Goal: Transaction & Acquisition: Book appointment/travel/reservation

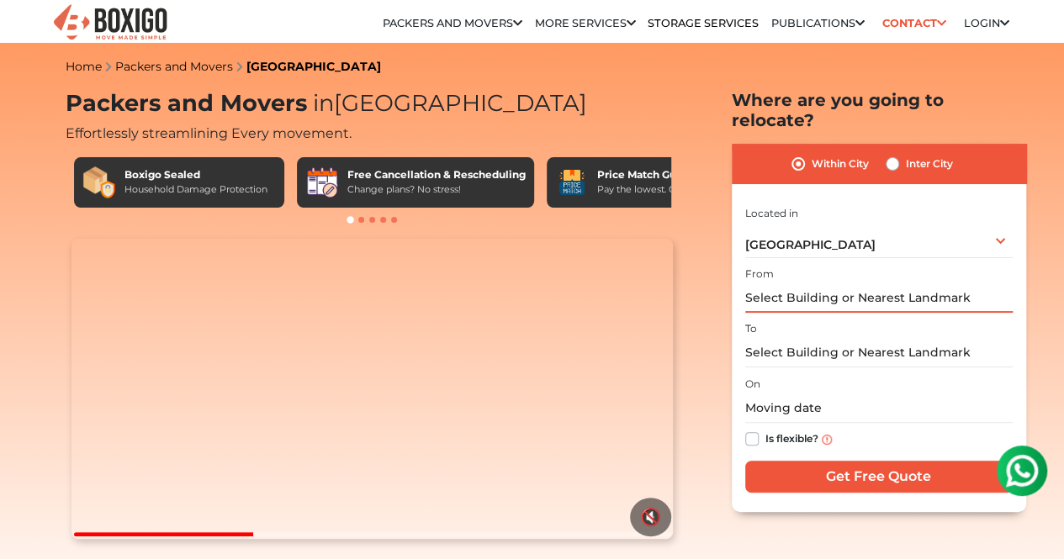
click at [807, 292] on input "text" at bounding box center [878, 297] width 267 height 29
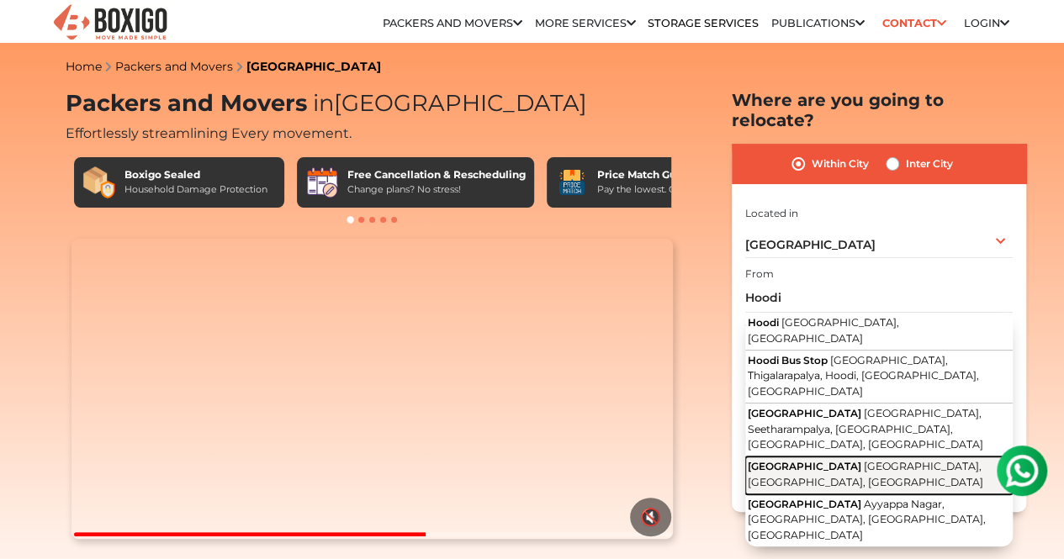
click at [829, 460] on span "[GEOGRAPHIC_DATA]" at bounding box center [805, 466] width 114 height 13
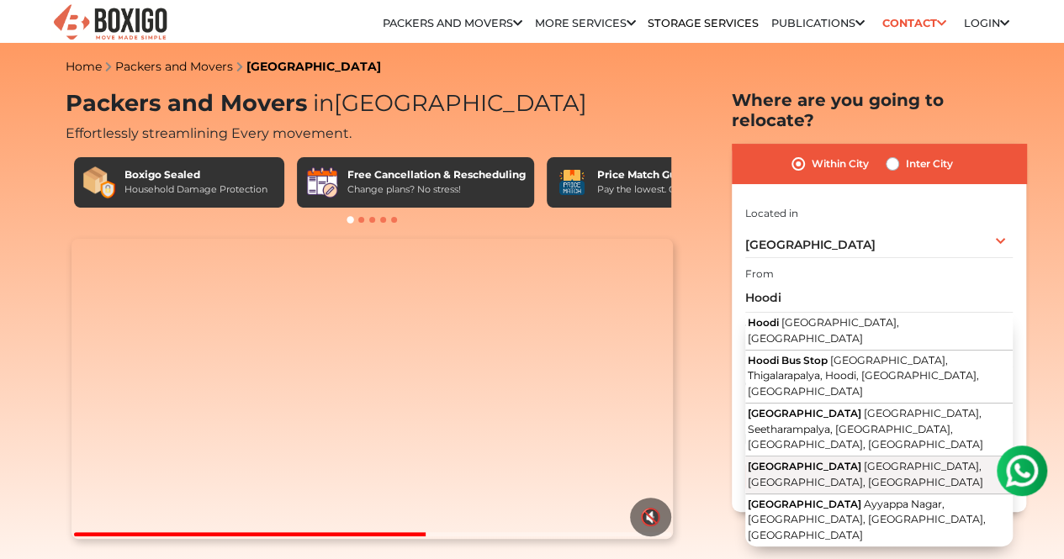
type input "[GEOGRAPHIC_DATA], [GEOGRAPHIC_DATA], [GEOGRAPHIC_DATA], [GEOGRAPHIC_DATA]"
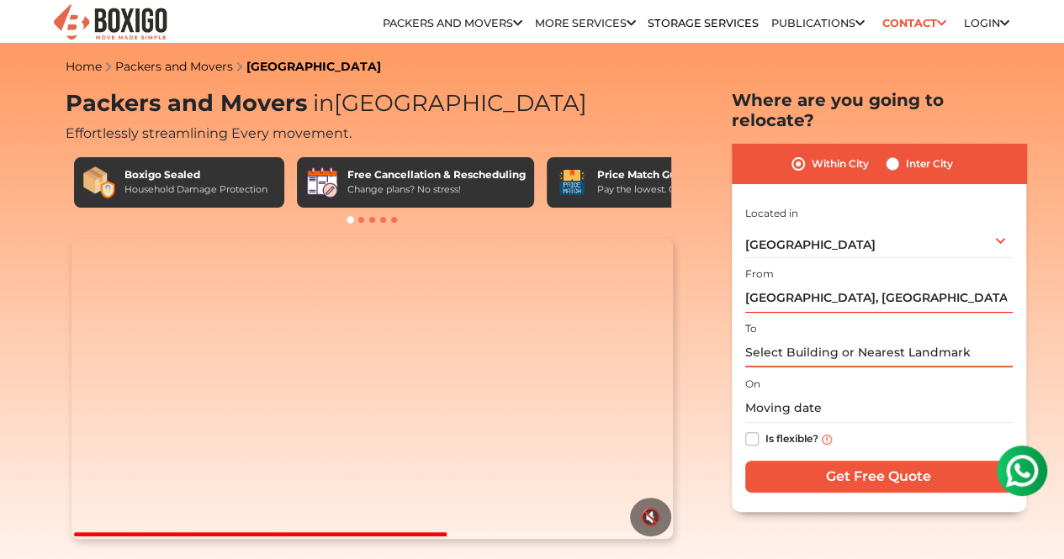
click at [782, 342] on input "text" at bounding box center [878, 352] width 267 height 29
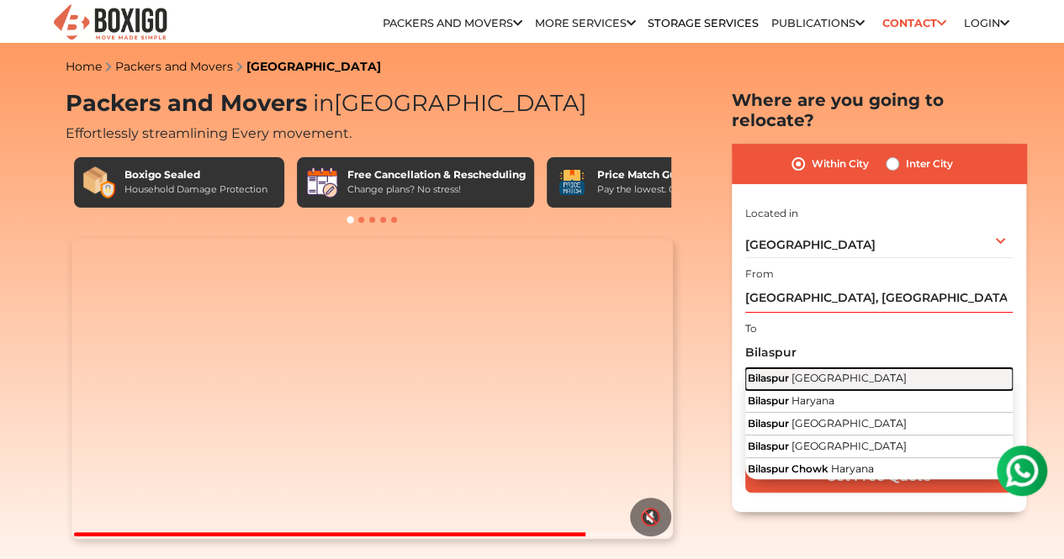
click at [828, 372] on span "[GEOGRAPHIC_DATA]" at bounding box center [848, 378] width 115 height 13
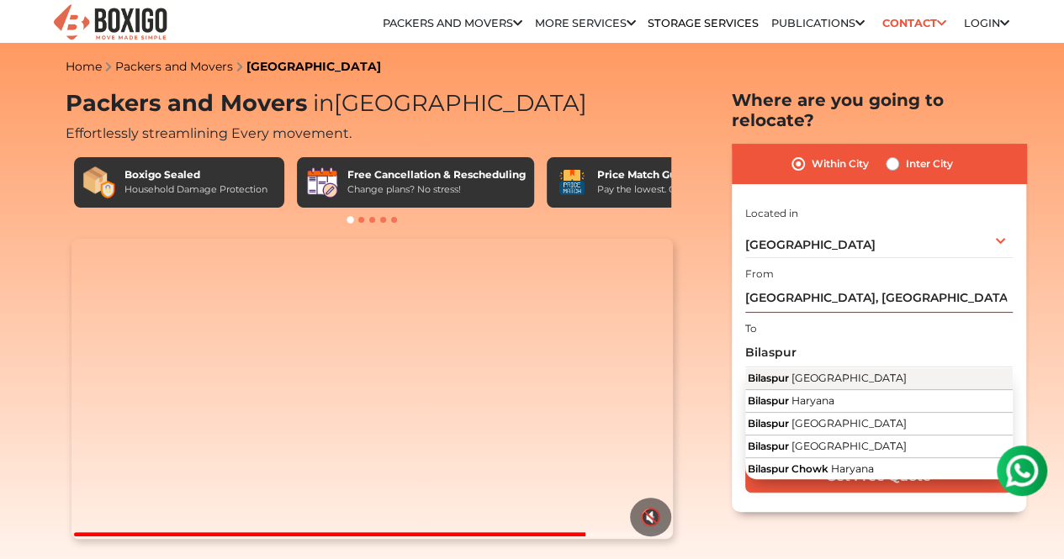
type input "Bilaspur, [GEOGRAPHIC_DATA]"
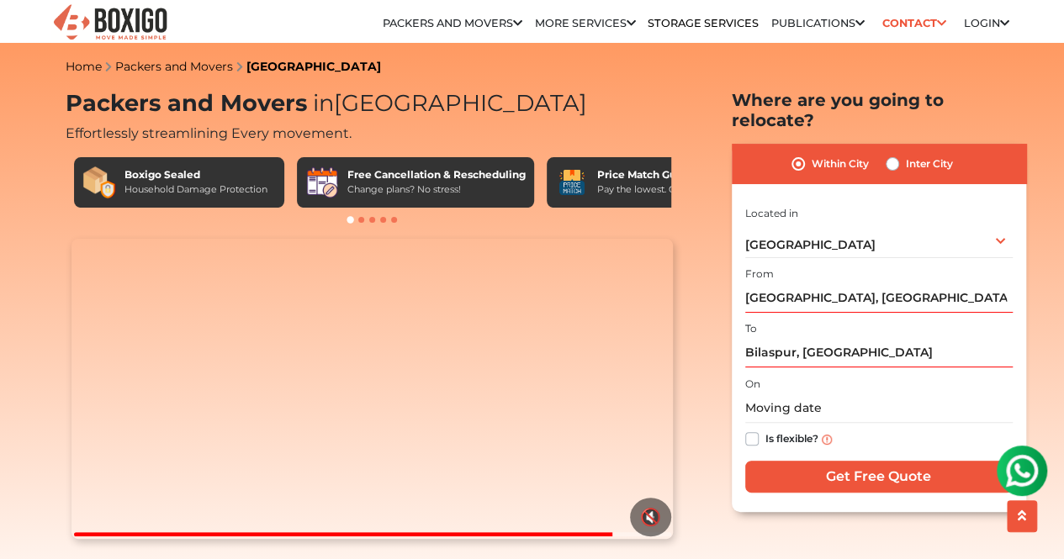
scroll to position [60, 0]
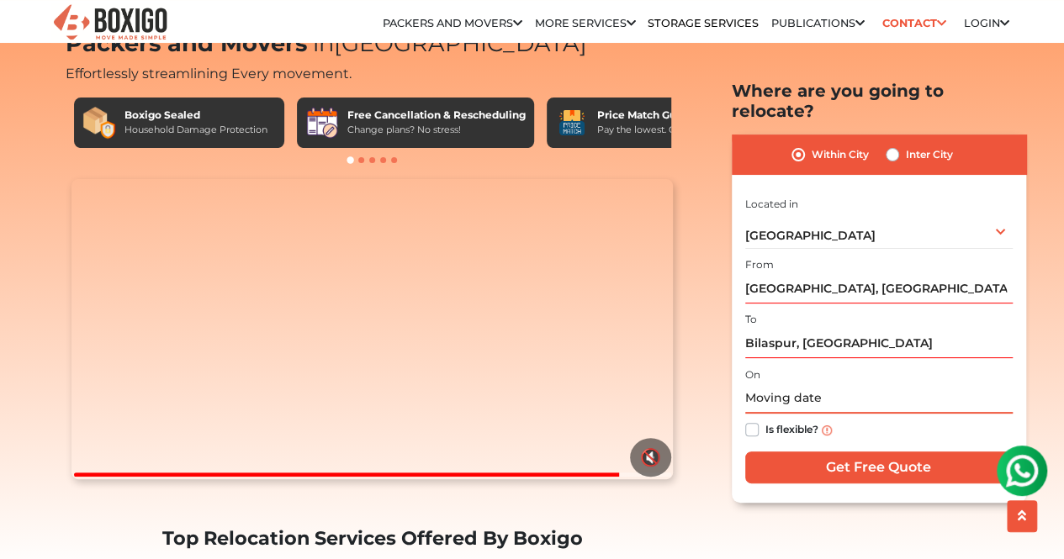
click at [798, 384] on input "text" at bounding box center [878, 398] width 267 height 29
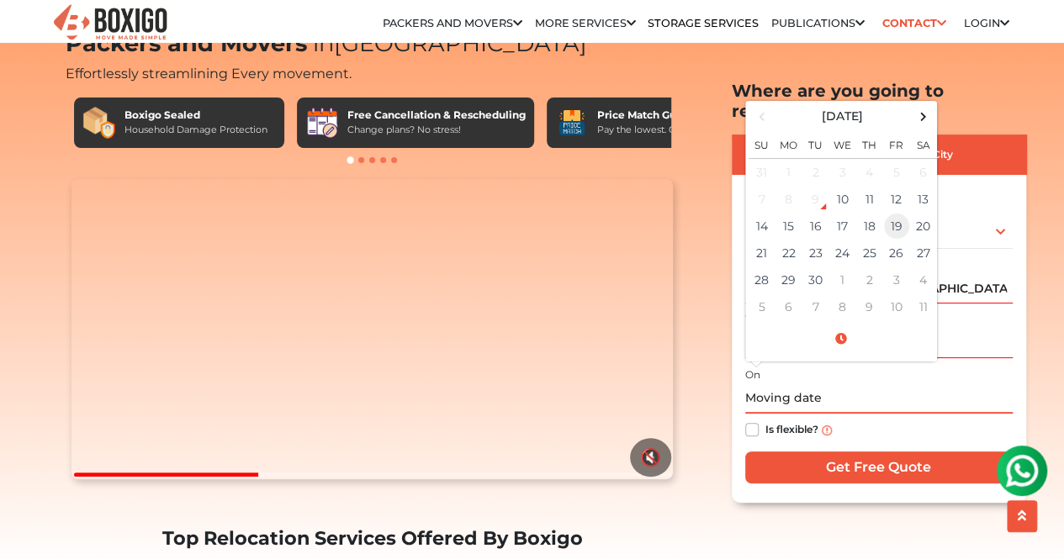
click at [892, 213] on td "19" at bounding box center [896, 226] width 27 height 27
click at [861, 384] on input "[DATE] 12:00 AM" at bounding box center [878, 398] width 267 height 29
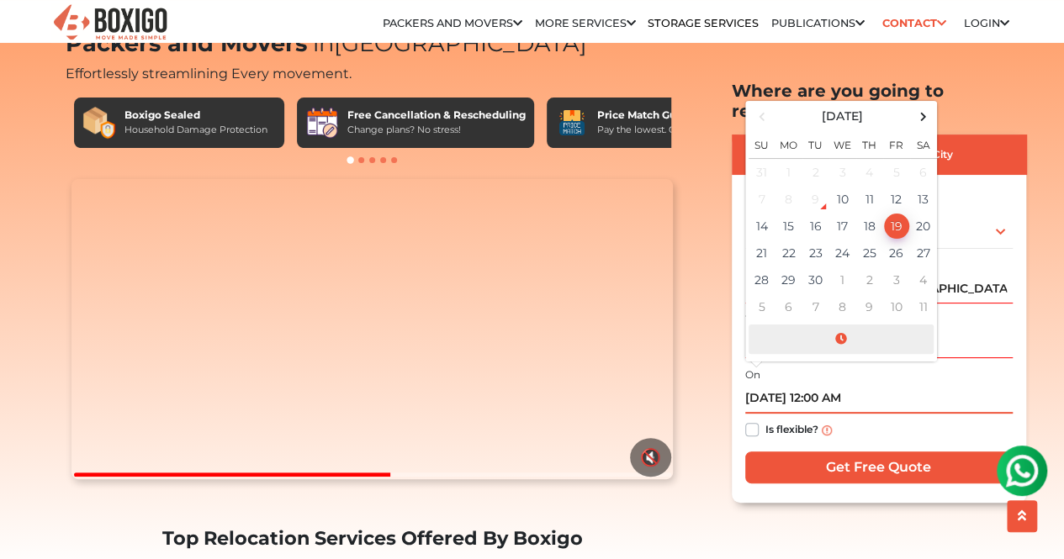
click at [838, 325] on span at bounding box center [841, 339] width 185 height 29
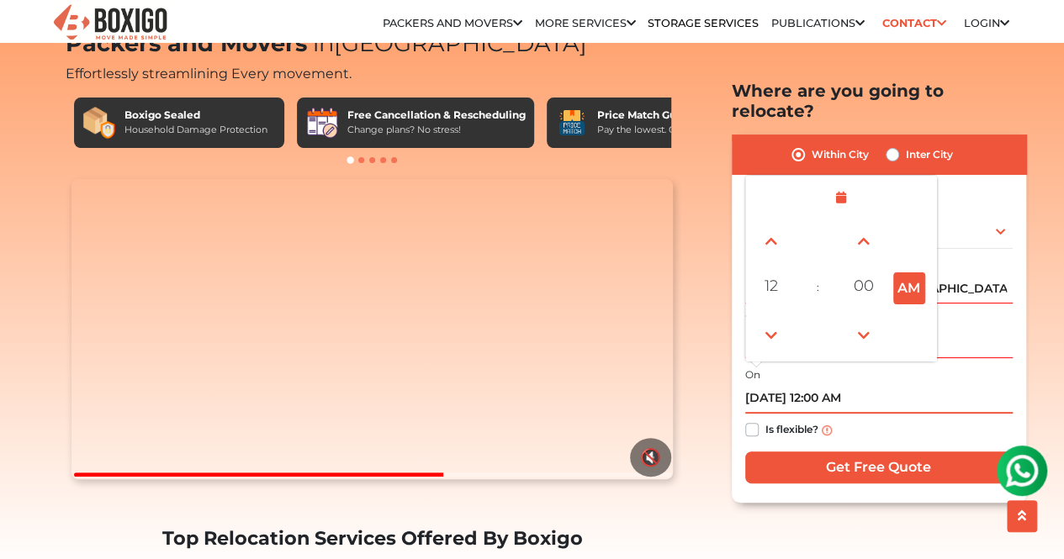
click at [905, 273] on button "AM" at bounding box center [909, 288] width 32 height 32
type input "[DATE] 12:00 PM"
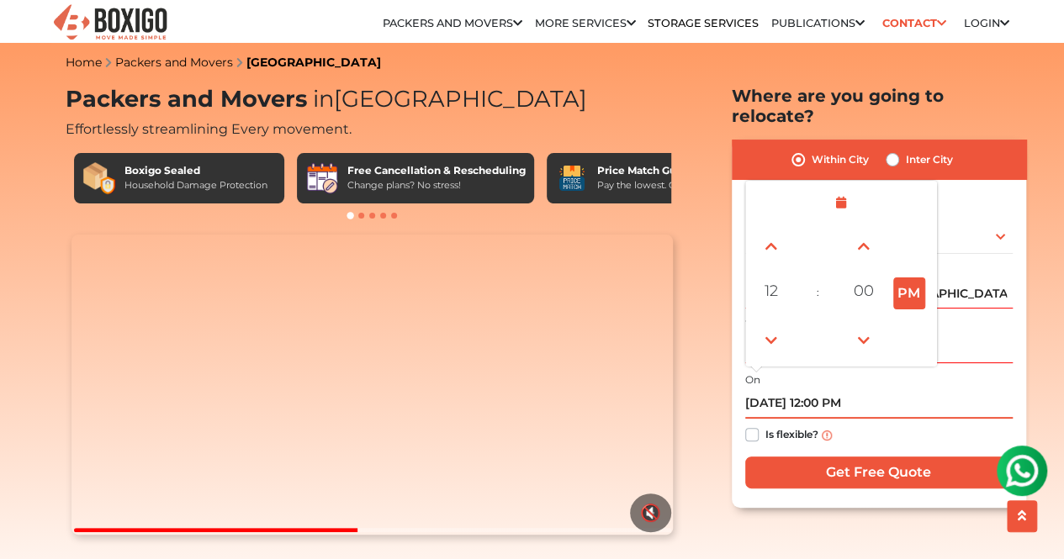
scroll to position [0, 0]
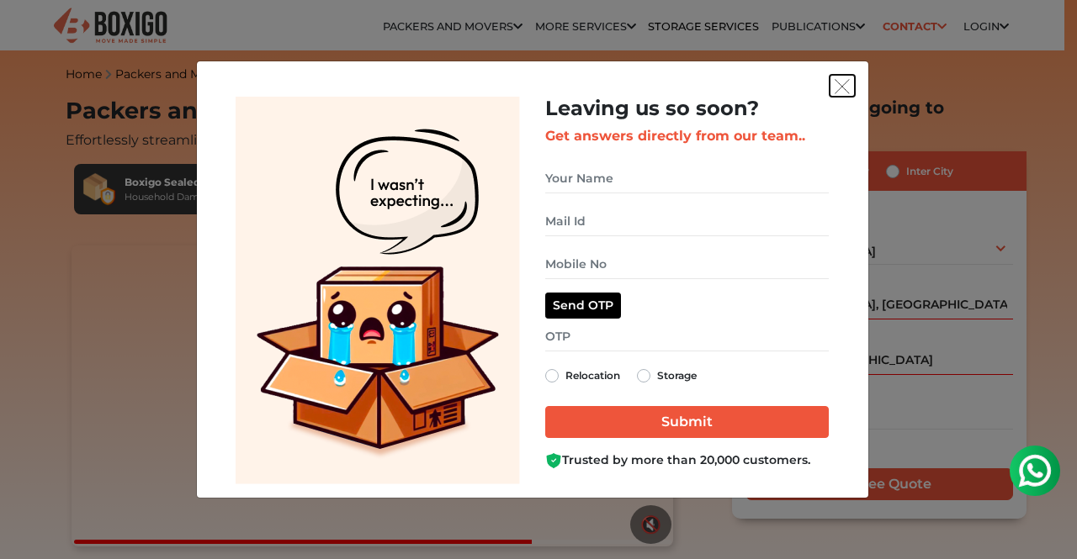
click at [850, 90] on button "get free quote dialog" at bounding box center [841, 86] width 25 height 22
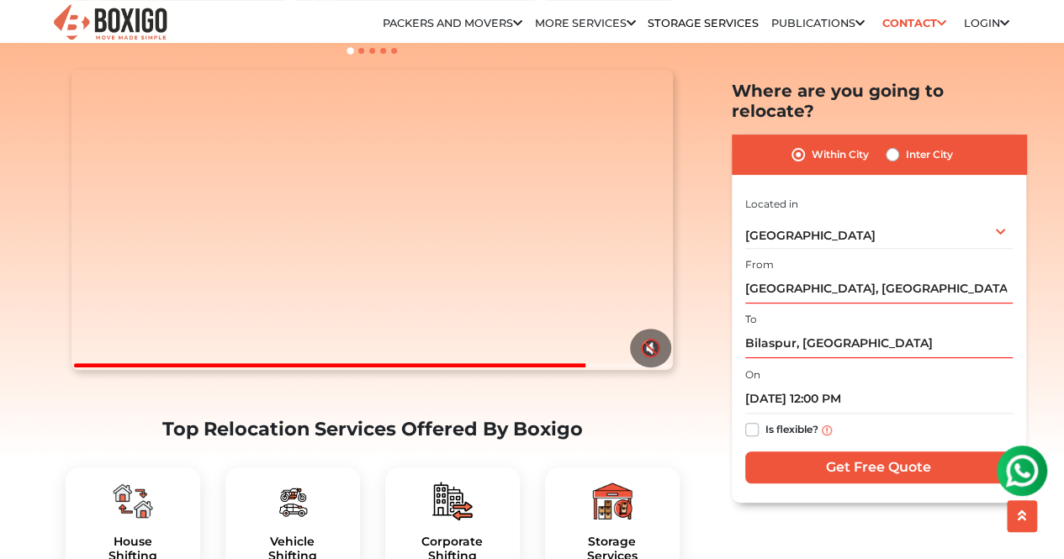
scroll to position [172, 0]
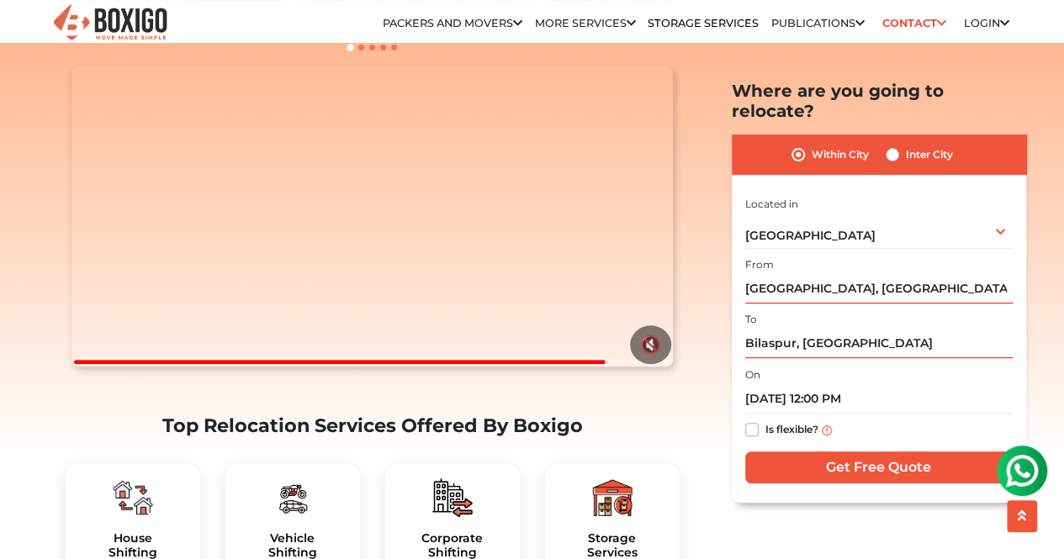
click at [765, 420] on label "Is flexible?" at bounding box center [791, 429] width 53 height 18
click at [754, 420] on input "Is flexible?" at bounding box center [751, 428] width 13 height 17
checkbox input "true"
click at [841, 452] on input "Get Free Quote" at bounding box center [878, 468] width 267 height 32
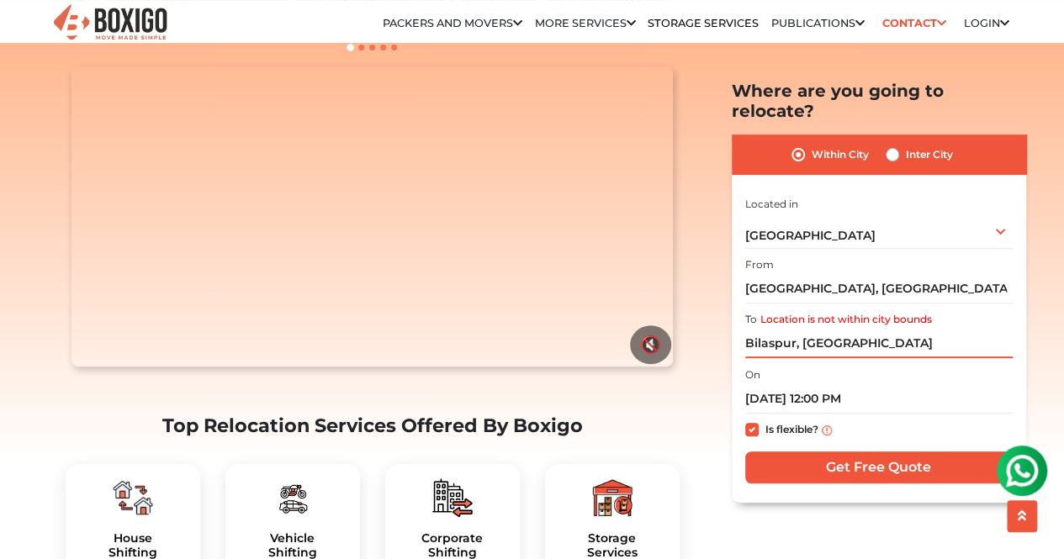
click at [896, 329] on input "Bilaspur, [GEOGRAPHIC_DATA]" at bounding box center [878, 343] width 267 height 29
click at [912, 329] on input "Bilaspur, [GEOGRAPHIC_DATA]" at bounding box center [878, 343] width 267 height 29
click at [870, 329] on input "Bilaspur, [GEOGRAPHIC_DATA]" at bounding box center [878, 343] width 267 height 29
click at [906, 145] on label "Inter City" at bounding box center [929, 155] width 47 height 20
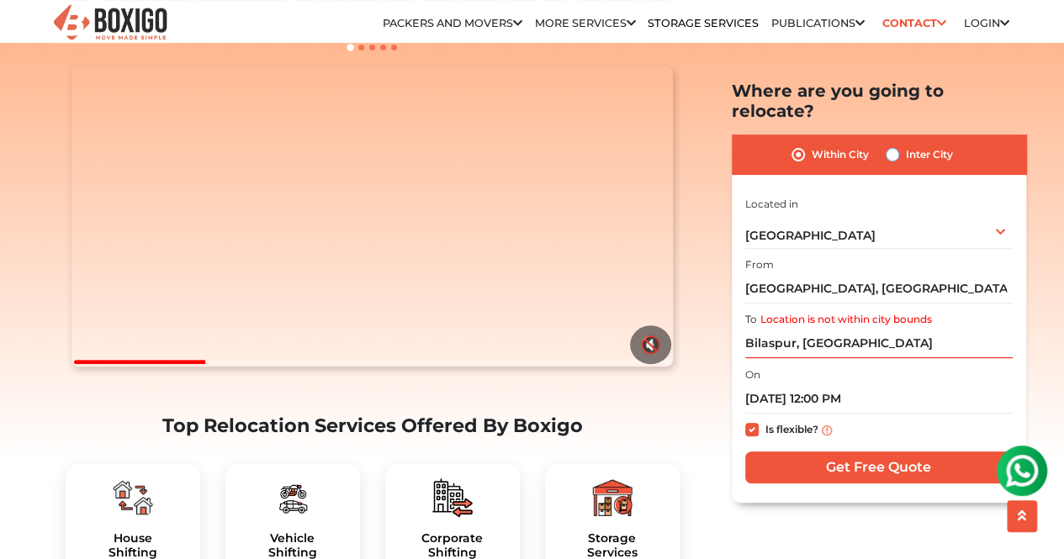
click at [888, 145] on input "Inter City" at bounding box center [892, 153] width 13 height 17
radio input "true"
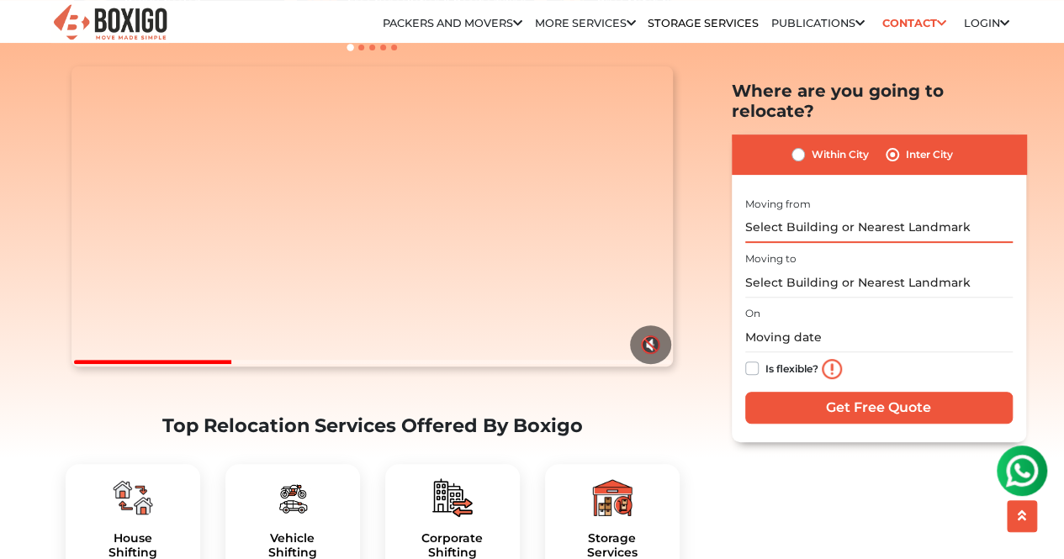
click at [747, 213] on input "text" at bounding box center [878, 227] width 267 height 29
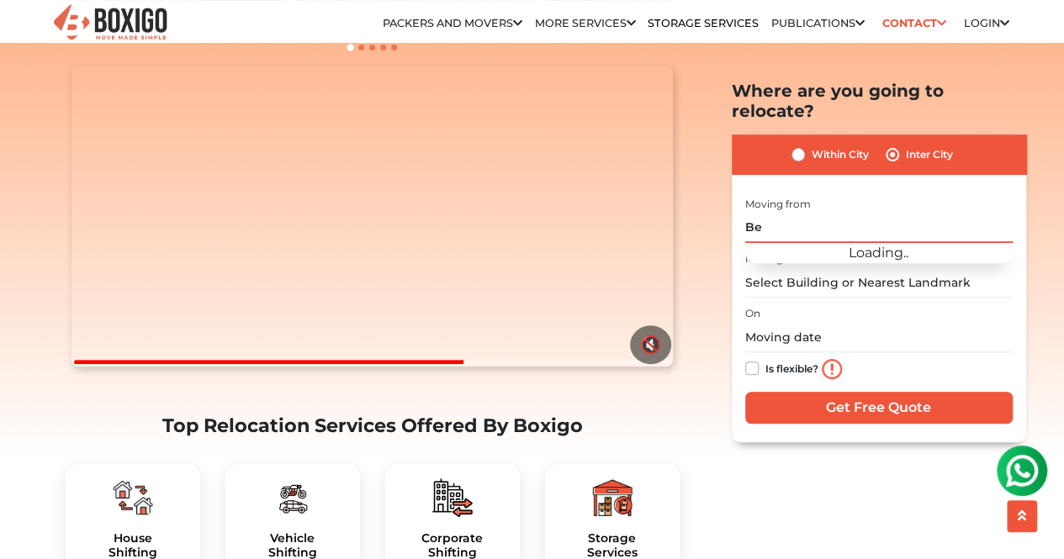
type input "B"
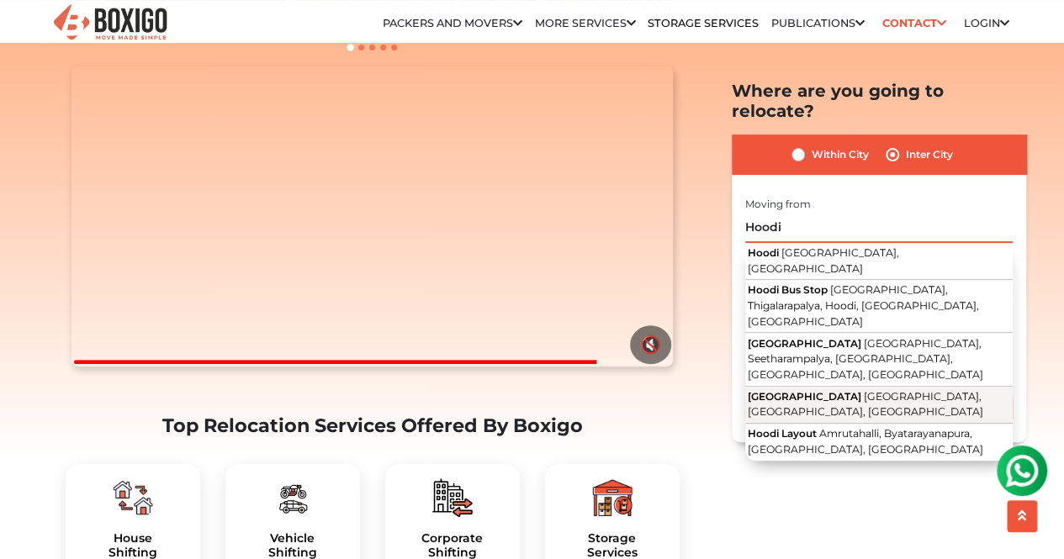
scroll to position [175, 0]
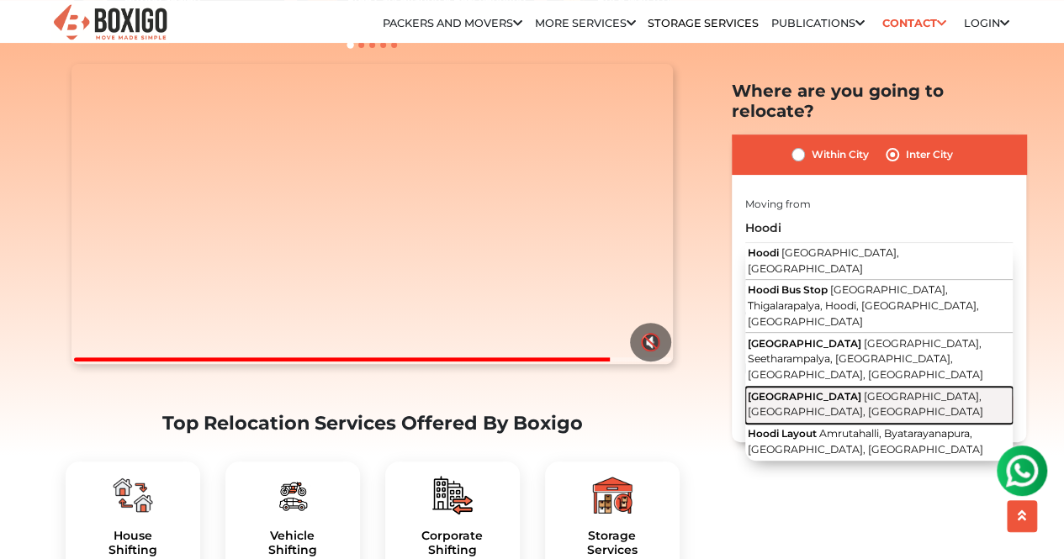
click at [828, 390] on span "[GEOGRAPHIC_DATA]" at bounding box center [805, 396] width 114 height 13
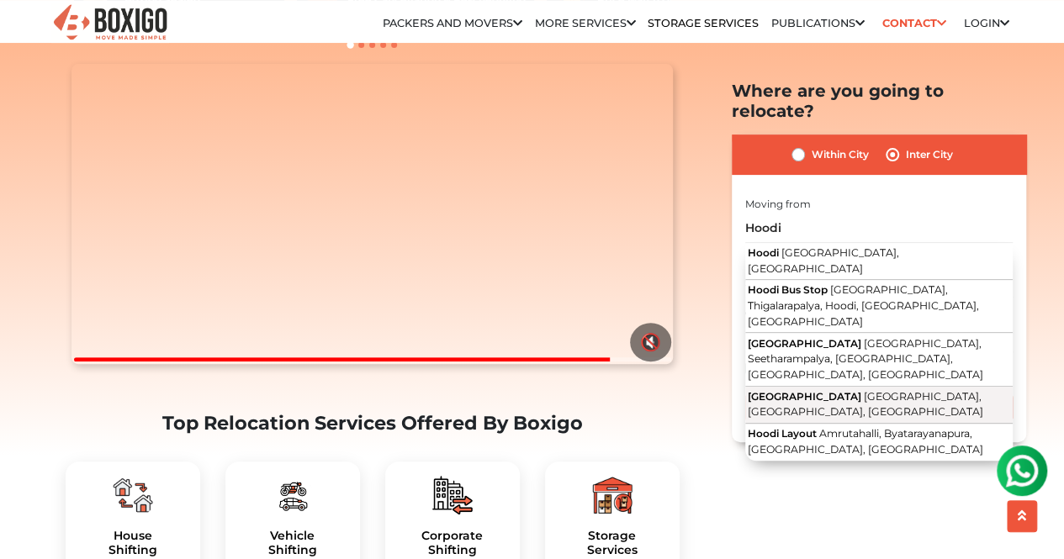
type input "[GEOGRAPHIC_DATA], [GEOGRAPHIC_DATA], [GEOGRAPHIC_DATA], [GEOGRAPHIC_DATA]"
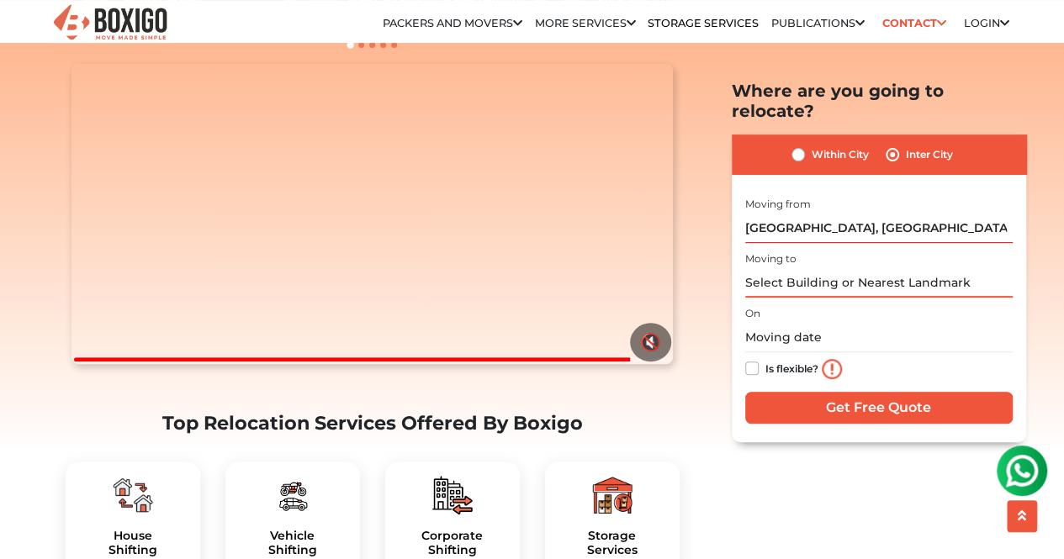
click at [786, 268] on input "text" at bounding box center [878, 282] width 267 height 29
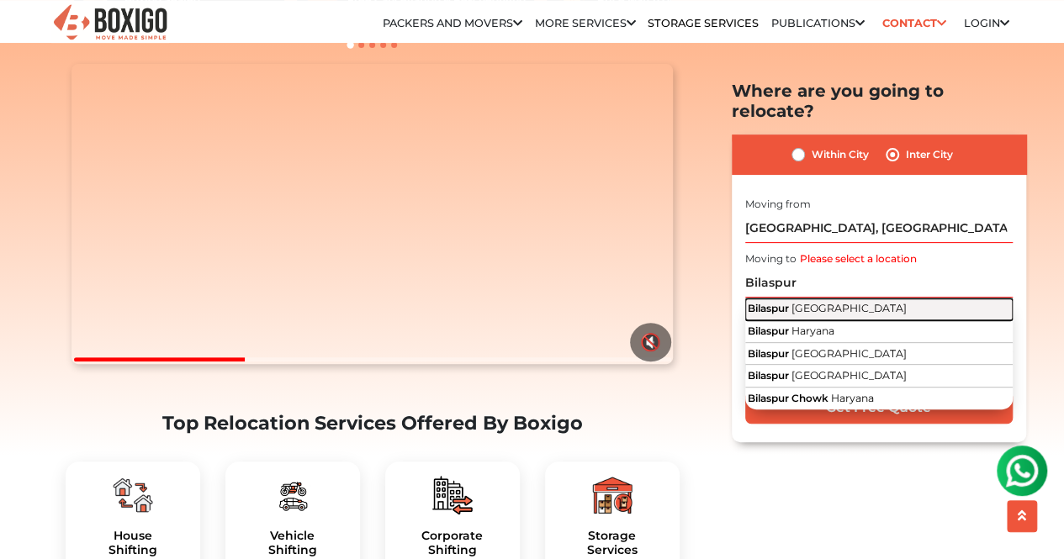
click at [802, 302] on span "[GEOGRAPHIC_DATA]" at bounding box center [848, 308] width 115 height 13
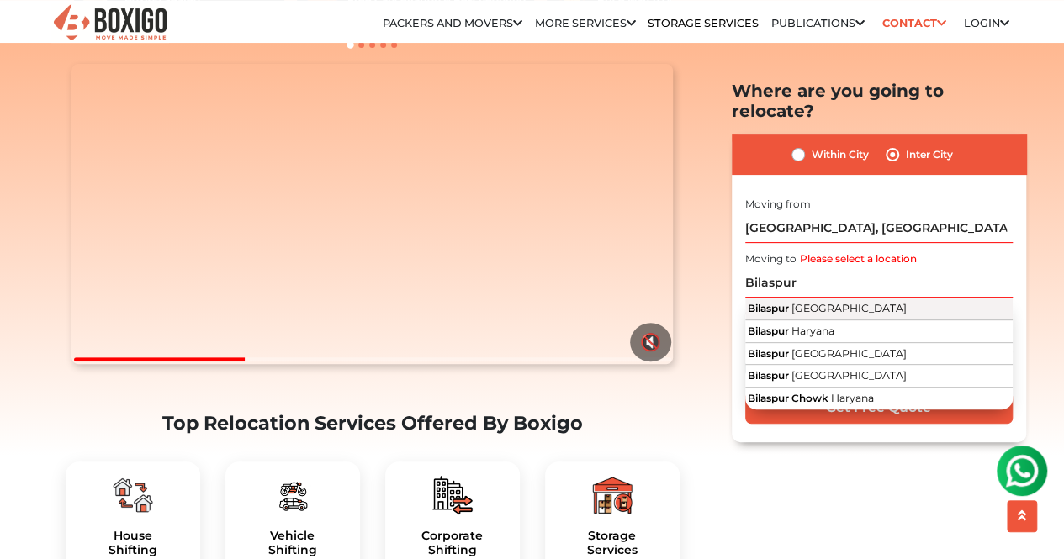
type input "Bilaspur, [GEOGRAPHIC_DATA]"
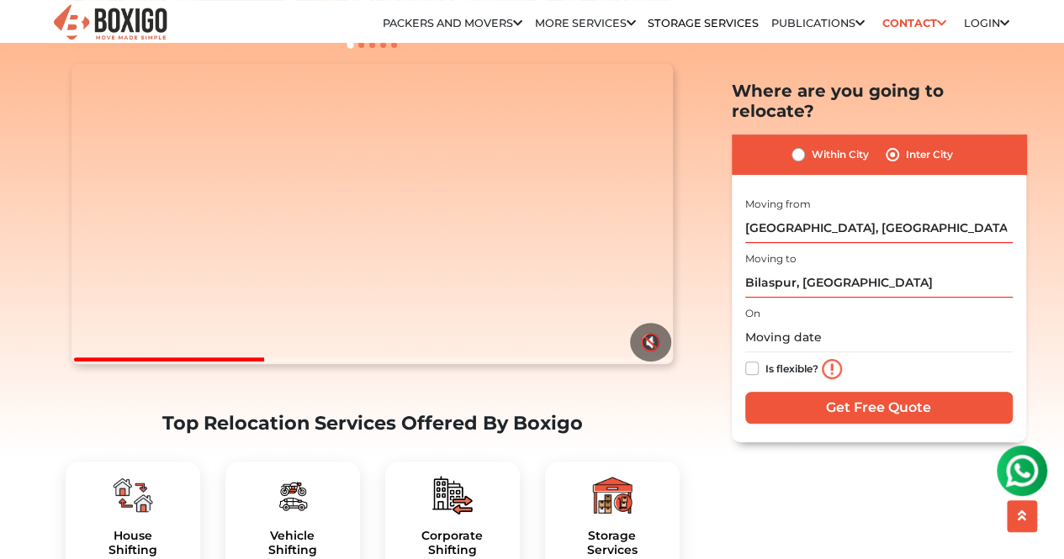
scroll to position [201, 0]
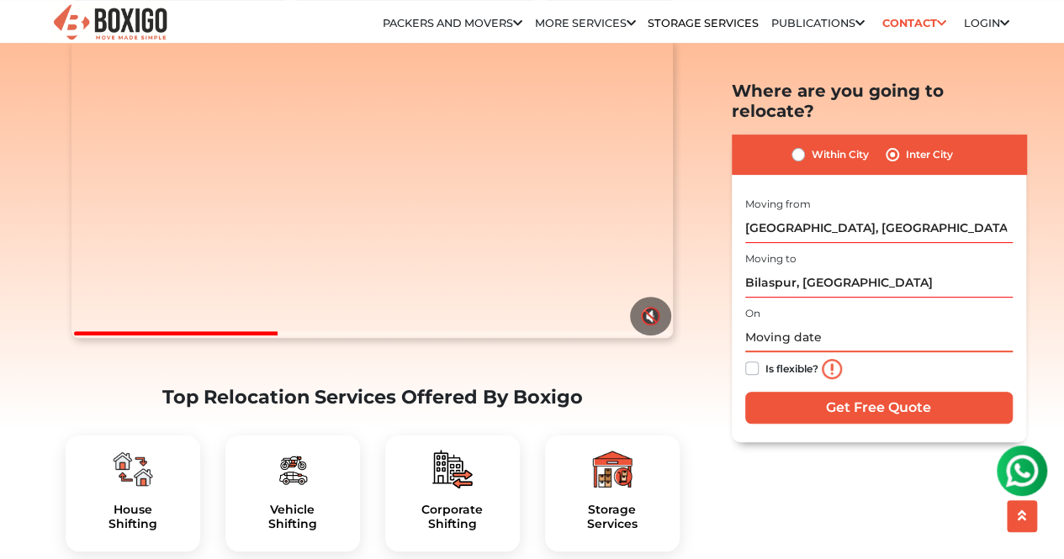
click at [797, 329] on input "text" at bounding box center [878, 337] width 267 height 29
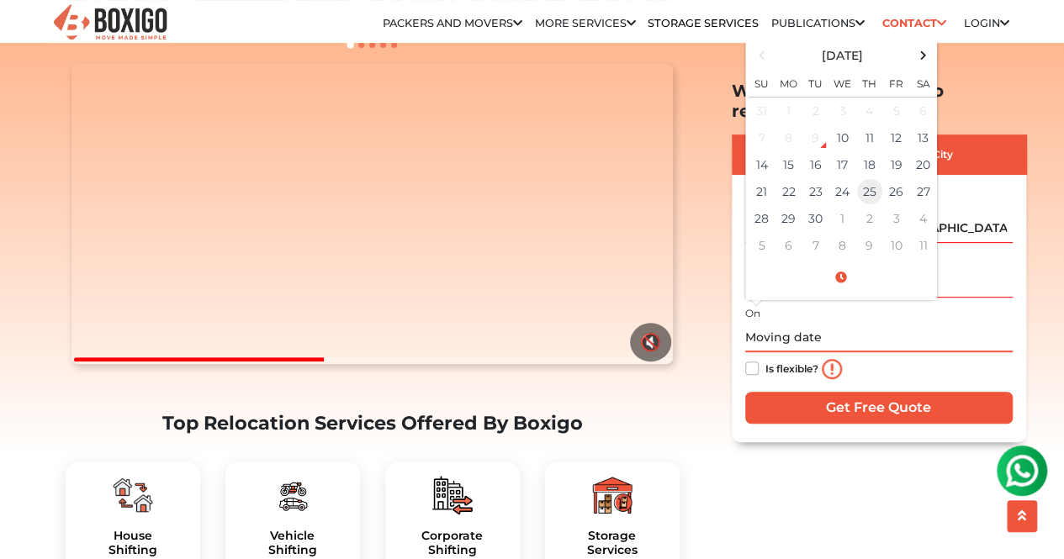
scroll to position [174, 0]
click at [902, 151] on td "19" at bounding box center [896, 164] width 27 height 27
type input "[DATE] 12:00 AM"
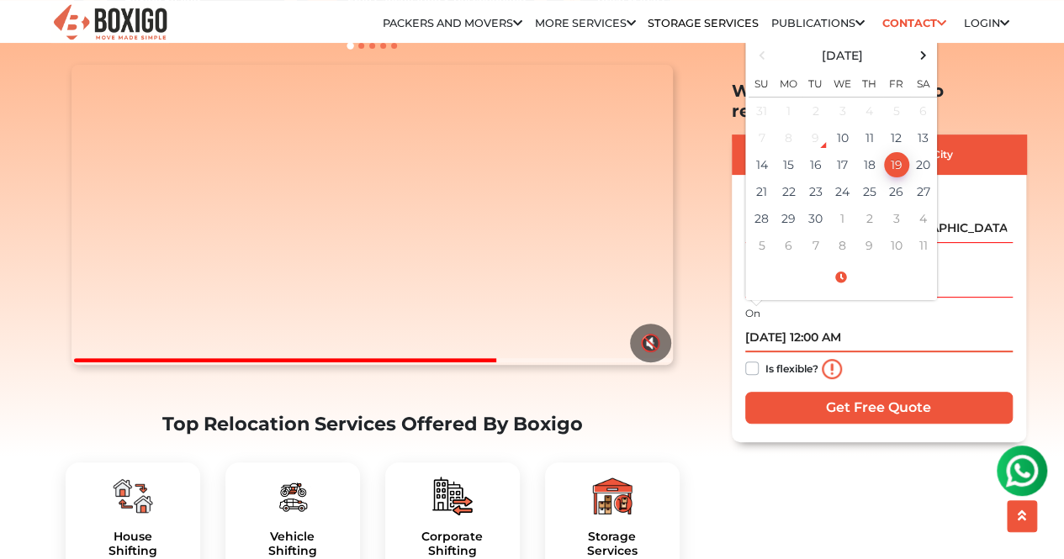
click at [853, 323] on input "[DATE] 12:00 AM" at bounding box center [878, 337] width 267 height 29
click at [839, 323] on input "[DATE] 12:00 AM" at bounding box center [878, 337] width 267 height 29
click at [765, 358] on label "Is flexible?" at bounding box center [791, 367] width 53 height 18
click at [749, 358] on input "Is flexible?" at bounding box center [751, 366] width 13 height 17
checkbox input "true"
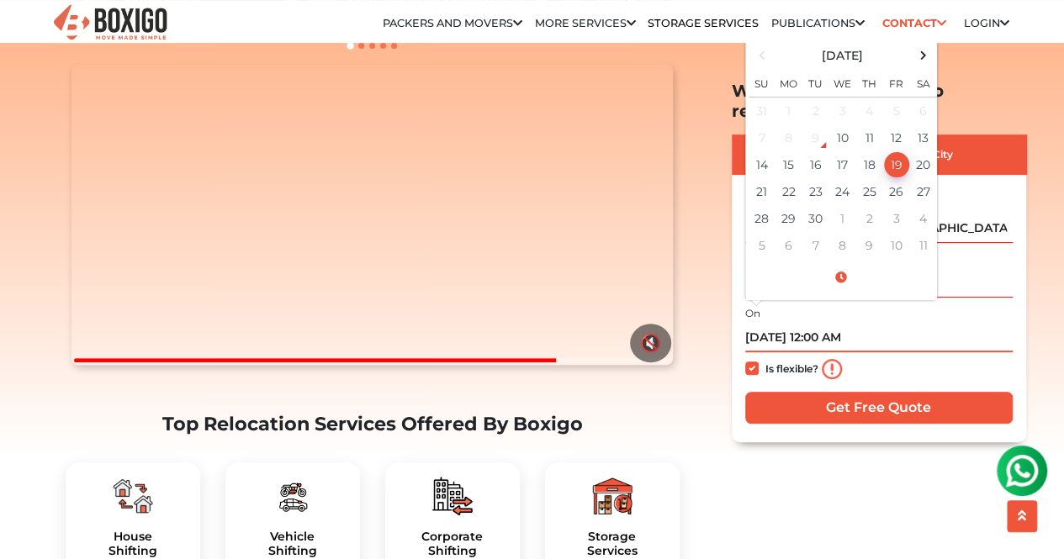
click at [851, 323] on input "[DATE] 12:00 AM" at bounding box center [878, 337] width 267 height 29
click at [846, 263] on span at bounding box center [841, 277] width 185 height 29
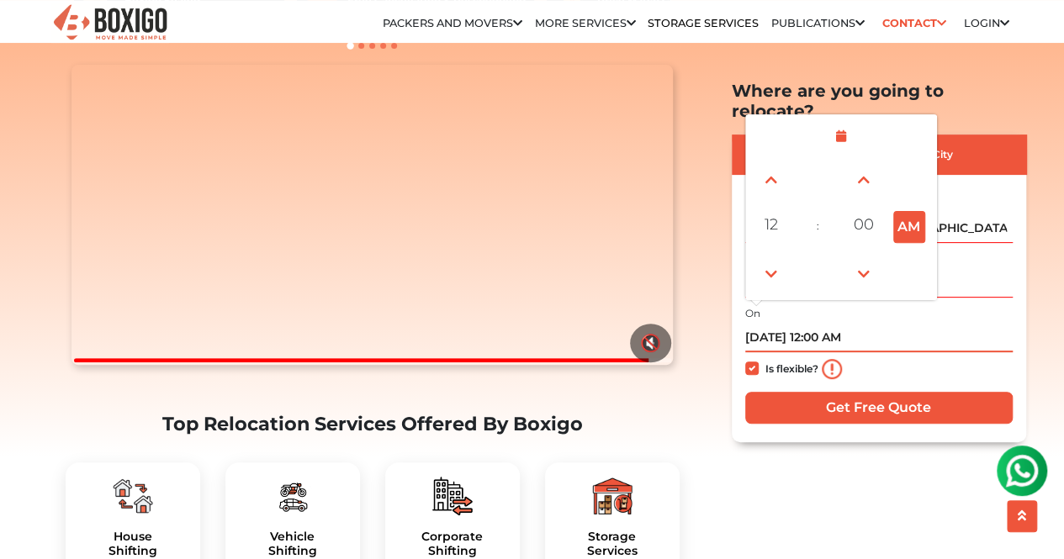
click at [917, 216] on button "AM" at bounding box center [909, 227] width 32 height 32
type input "[DATE] 12:00 PM"
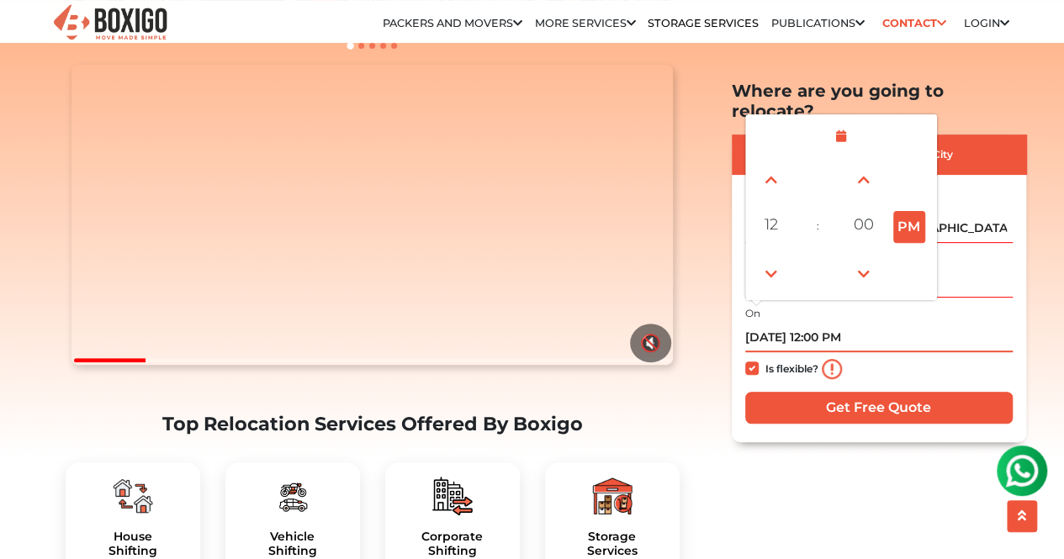
click at [949, 323] on input "[DATE] 12:00 PM" at bounding box center [878, 337] width 267 height 29
click at [982, 135] on div "Within City Inter City" at bounding box center [879, 155] width 294 height 40
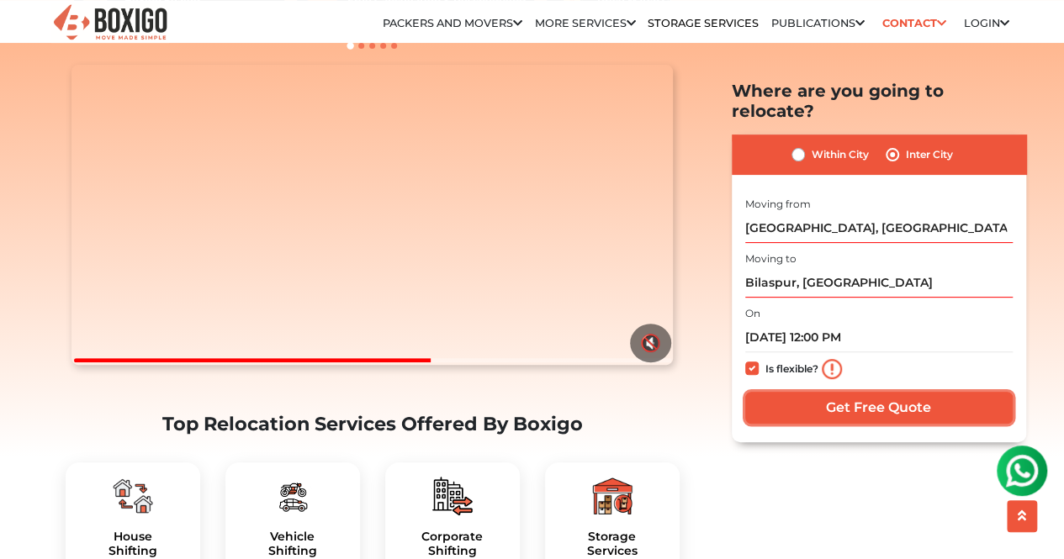
click at [911, 391] on input "Get Free Quote" at bounding box center [878, 407] width 267 height 32
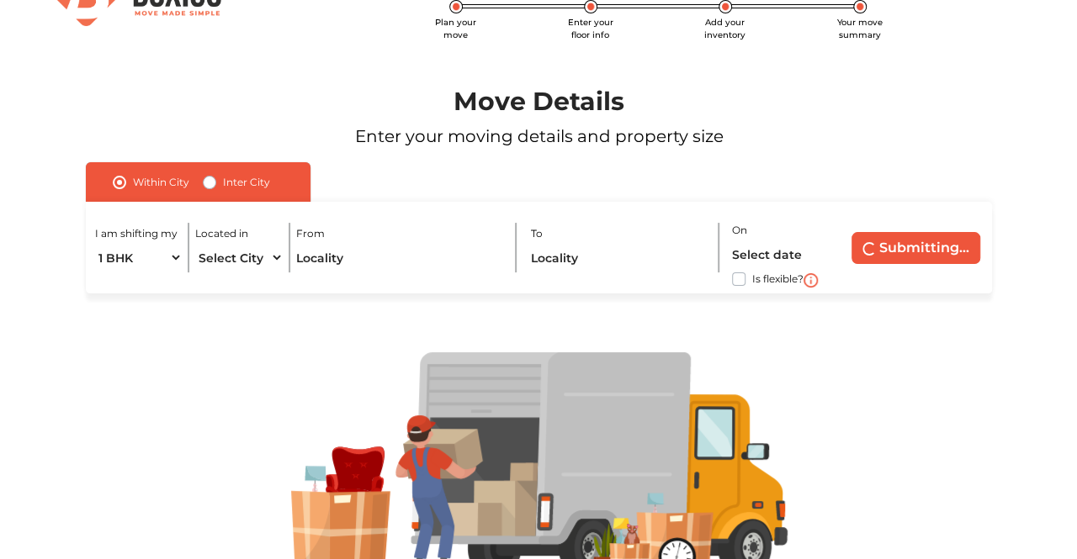
scroll to position [102, 0]
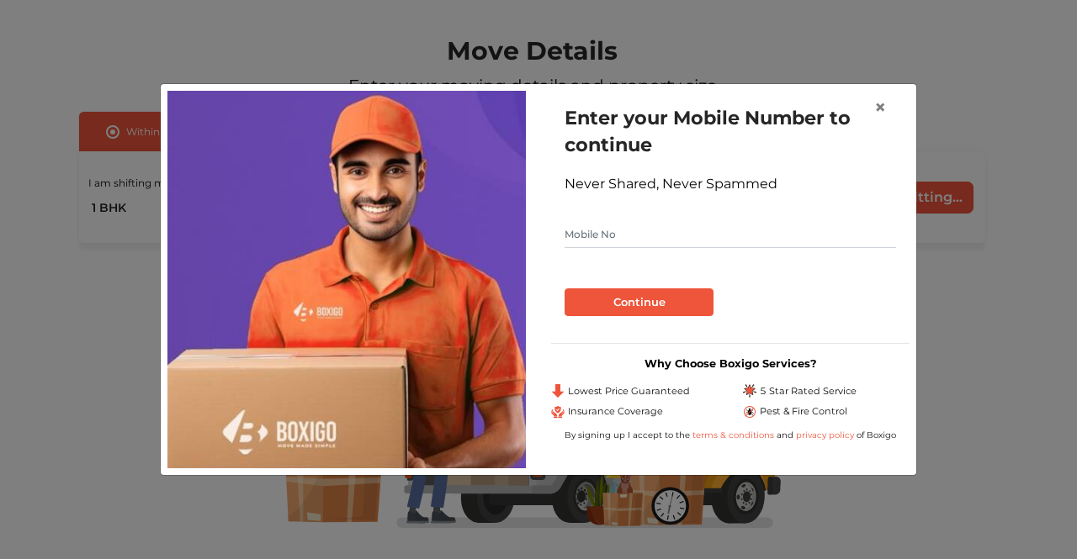
click at [626, 235] on input "text" at bounding box center [729, 234] width 331 height 27
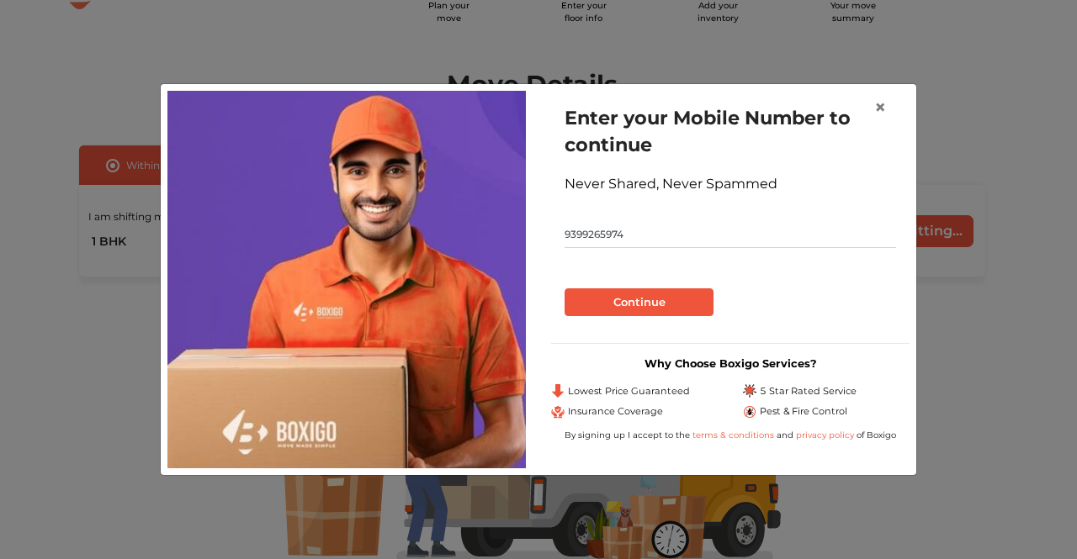
type input "9399265974"
click at [624, 315] on button "Continue" at bounding box center [638, 302] width 149 height 29
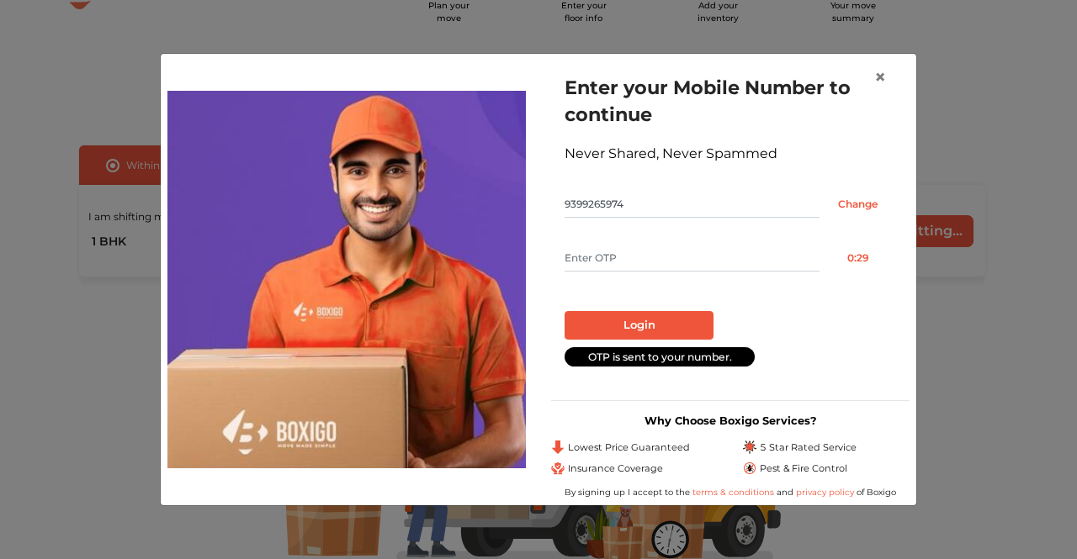
click at [612, 267] on input "text" at bounding box center [691, 258] width 255 height 27
type input "5758"
click at [646, 319] on button "Login" at bounding box center [638, 325] width 149 height 29
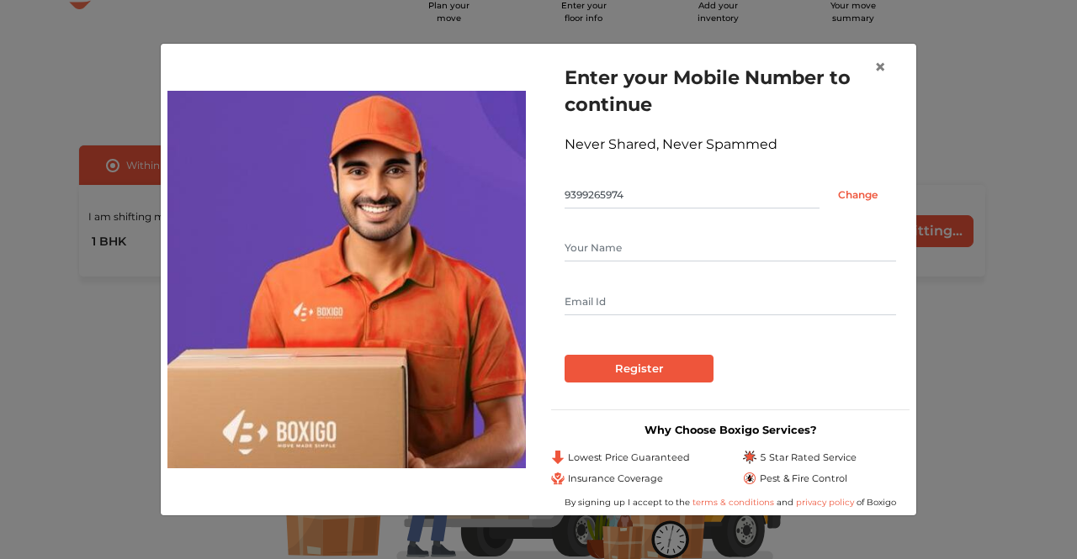
click at [597, 252] on input "text" at bounding box center [729, 248] width 331 height 27
type input "Rohit Kumar"
click at [575, 301] on input "text" at bounding box center [729, 301] width 331 height 27
type input "krohit.singh13@gmail.com"
click at [621, 356] on input "Register" at bounding box center [638, 369] width 149 height 29
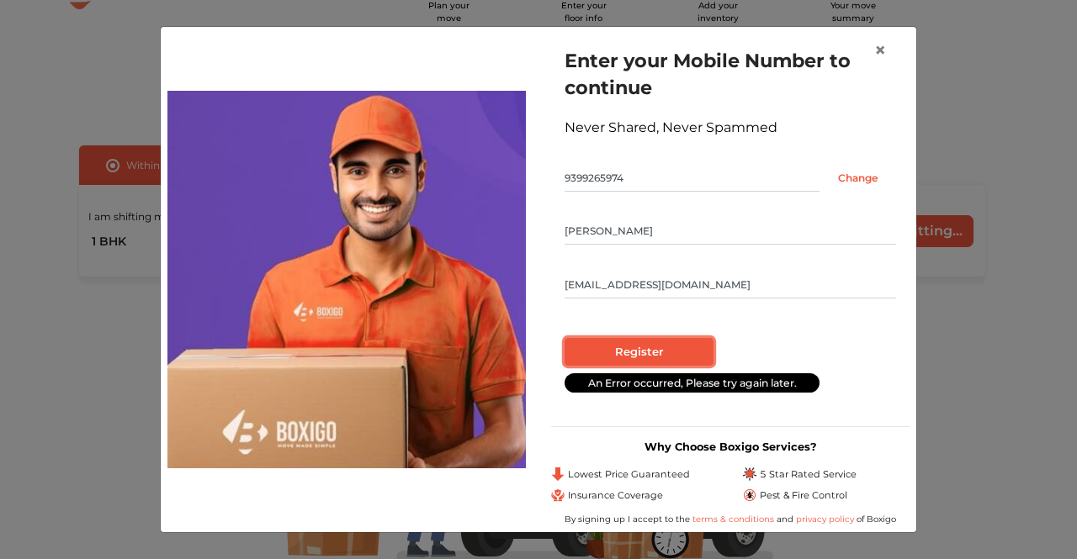
click at [643, 350] on input "Register" at bounding box center [638, 352] width 149 height 29
radio input "false"
radio input "true"
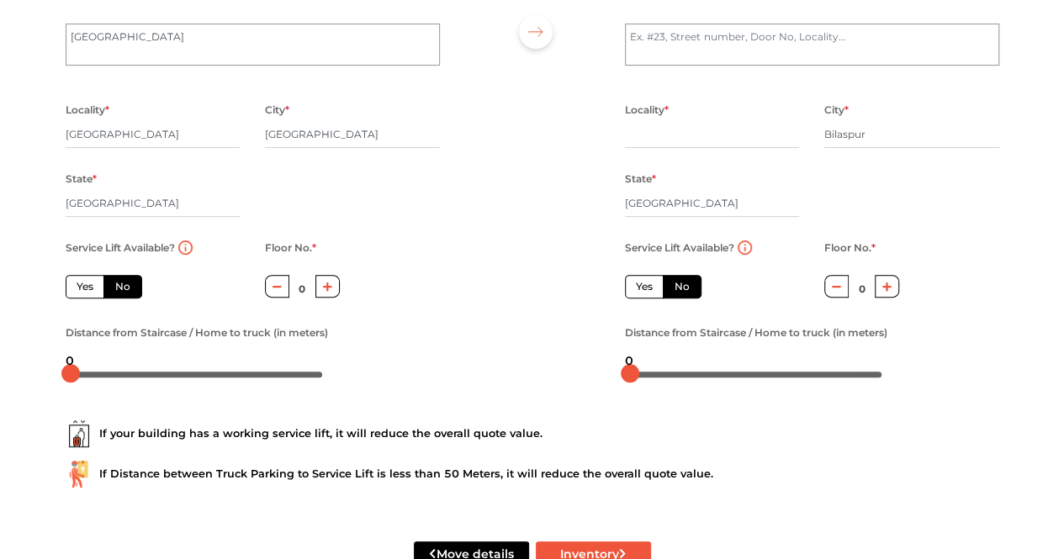
scroll to position [236, 0]
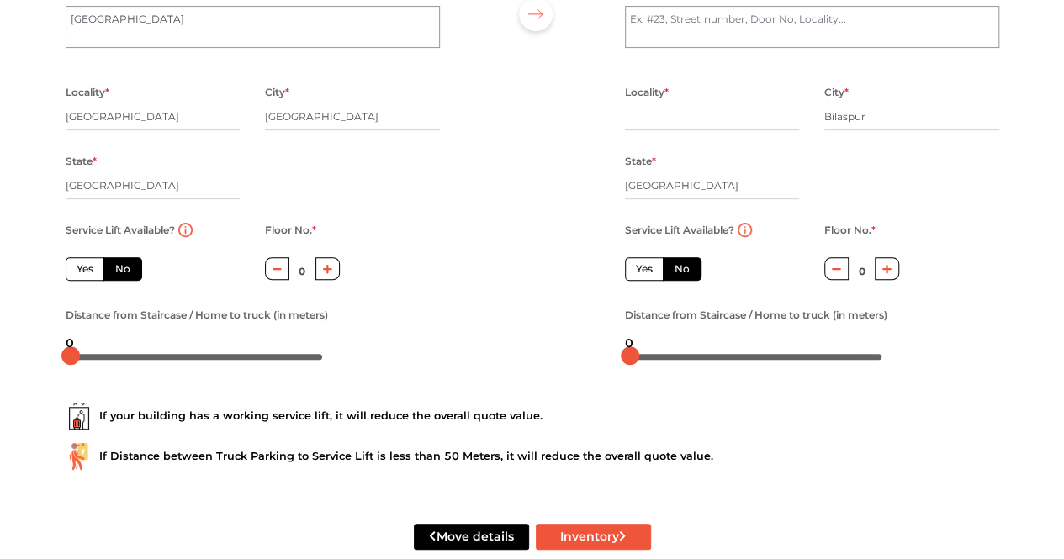
click at [87, 257] on label "Yes" at bounding box center [85, 269] width 39 height 24
click at [87, 262] on input "Yes" at bounding box center [82, 267] width 11 height 11
radio input "true"
click at [76, 329] on div "0" at bounding box center [70, 343] width 22 height 29
click at [86, 342] on div at bounding box center [197, 355] width 262 height 27
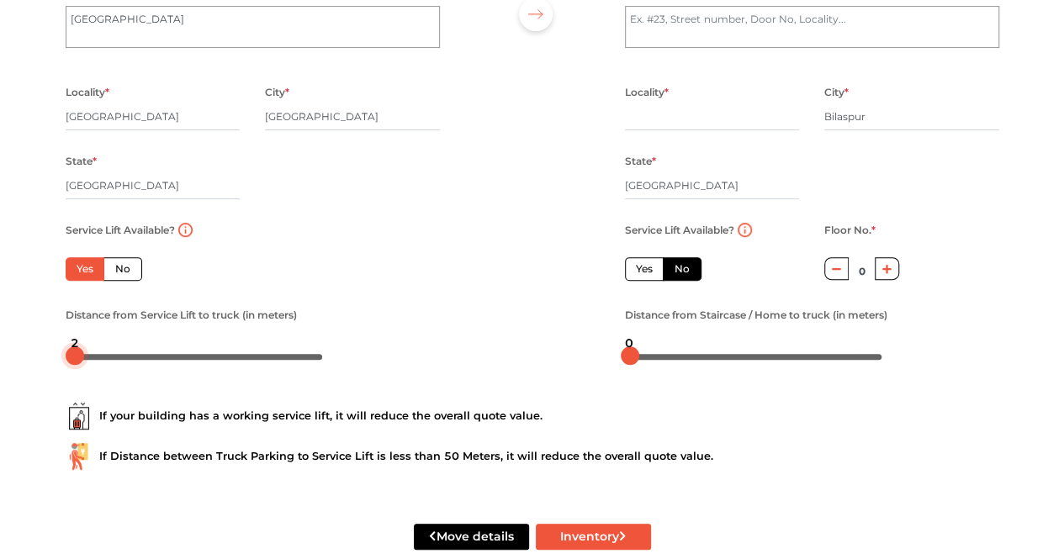
click at [82, 347] on div at bounding box center [75, 356] width 19 height 19
click at [84, 347] on div at bounding box center [75, 356] width 19 height 19
drag, startPoint x: 83, startPoint y: 324, endPoint x: 91, endPoint y: 329, distance: 9.1
click at [91, 324] on body "Plan your move Enter your floor info Add your inventory Your move summary My Mo…" at bounding box center [532, 43] width 1064 height 559
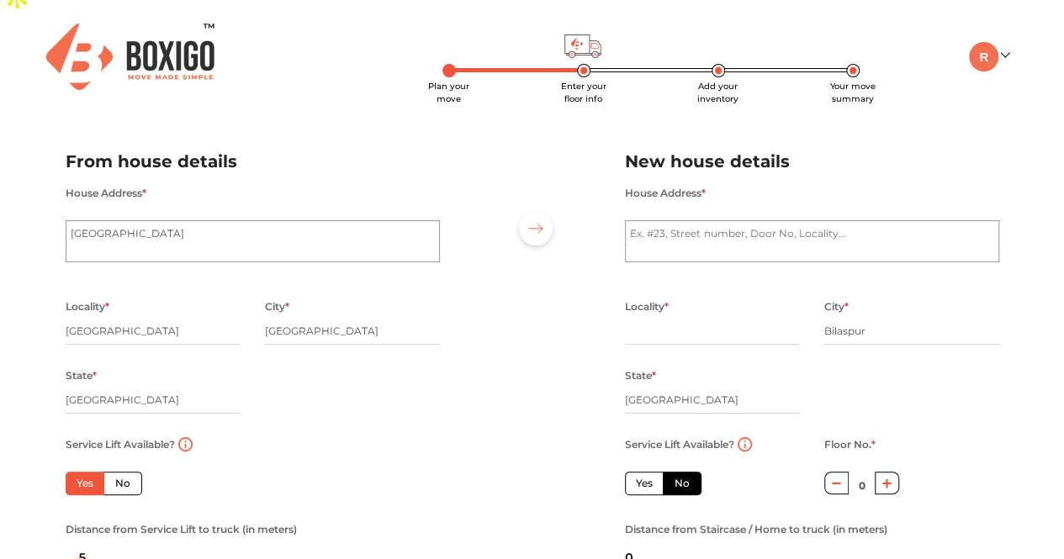
scroll to position [20, 0]
click at [671, 221] on textarea "House Address *" at bounding box center [812, 242] width 374 height 42
type textarea "Sai parisar"
click at [677, 318] on div "Locality *" at bounding box center [712, 331] width 175 height 69
click at [643, 319] on input "text" at bounding box center [712, 332] width 175 height 27
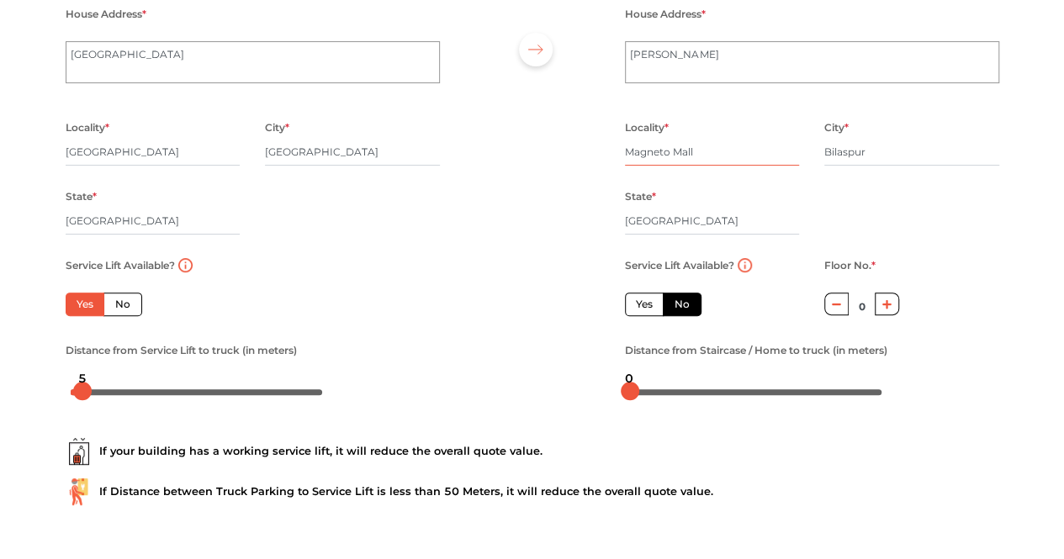
scroll to position [199, 0]
type input "Magneto Mall"
click at [643, 294] on label "Yes" at bounding box center [644, 306] width 39 height 24
click at [643, 298] on input "Yes" at bounding box center [641, 303] width 11 height 11
radio input "false"
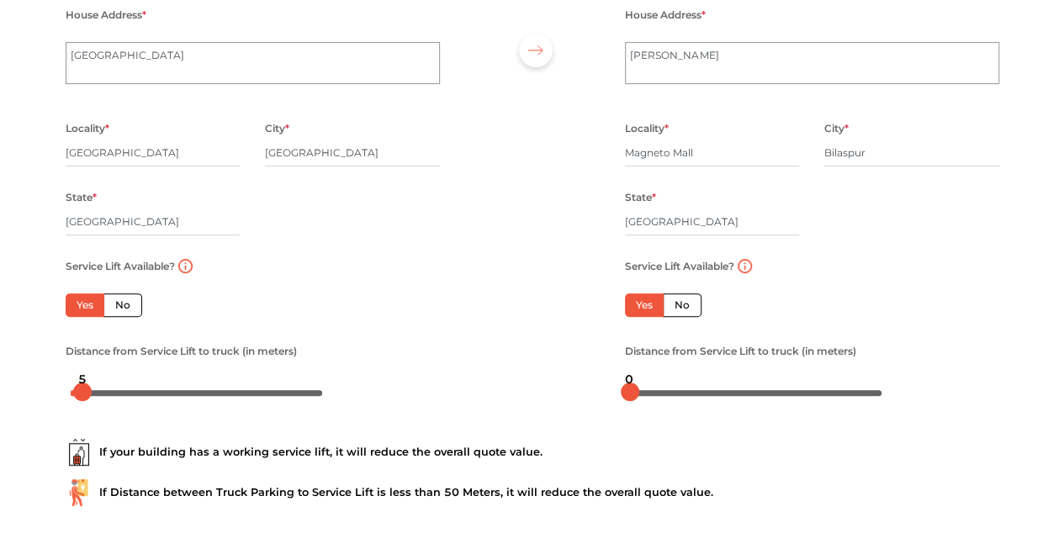
click at [683, 288] on div "Service Lift Available? Yes No" at bounding box center [712, 298] width 200 height 85
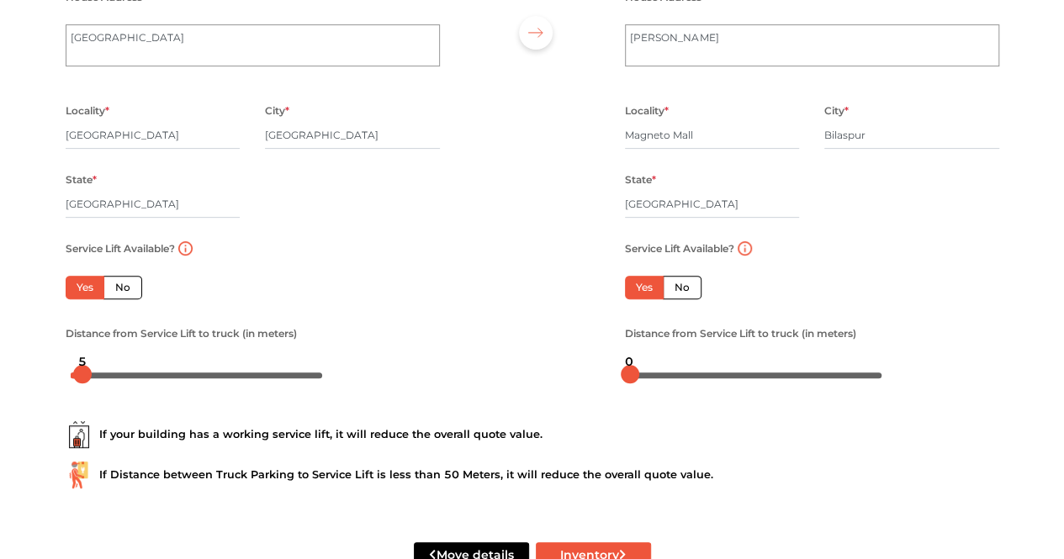
click at [645, 361] on div at bounding box center [756, 374] width 262 height 27
click at [645, 369] on div at bounding box center [756, 374] width 252 height 10
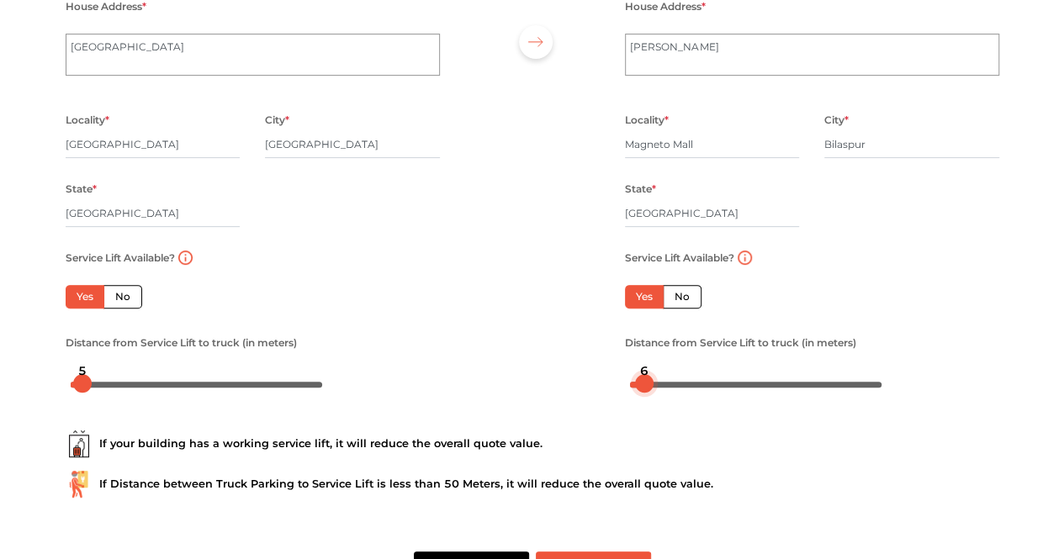
scroll to position [236, 0]
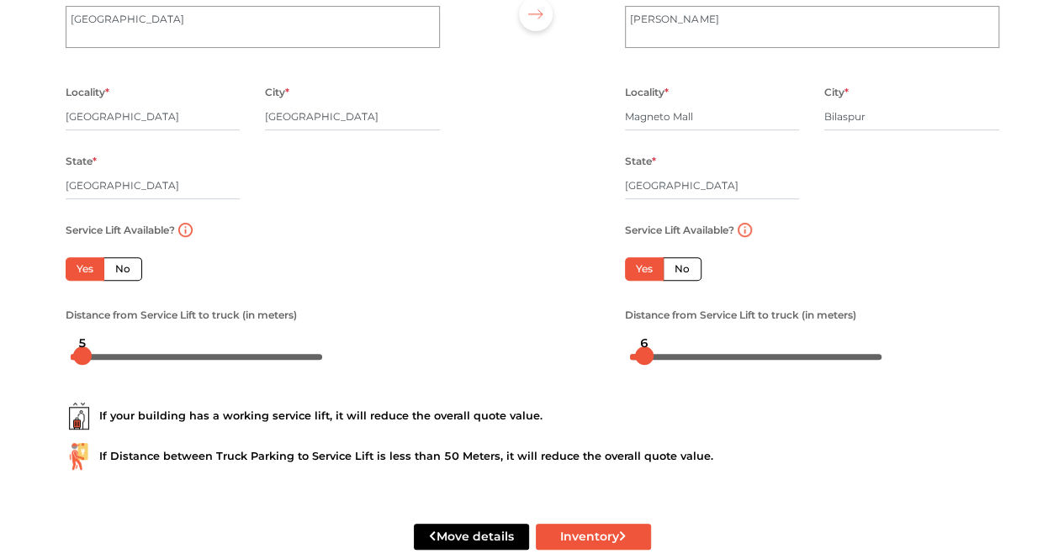
click at [656, 342] on div at bounding box center [756, 355] width 262 height 27
click at [669, 324] on body "Plan your move Enter your floor info Add your inventory Your move summary My Mo…" at bounding box center [532, 43] width 1064 height 559
click at [677, 331] on div "16" at bounding box center [669, 343] width 30 height 29
click at [691, 331] on div "25" at bounding box center [692, 343] width 30 height 29
click at [707, 330] on div "25" at bounding box center [692, 343] width 30 height 29
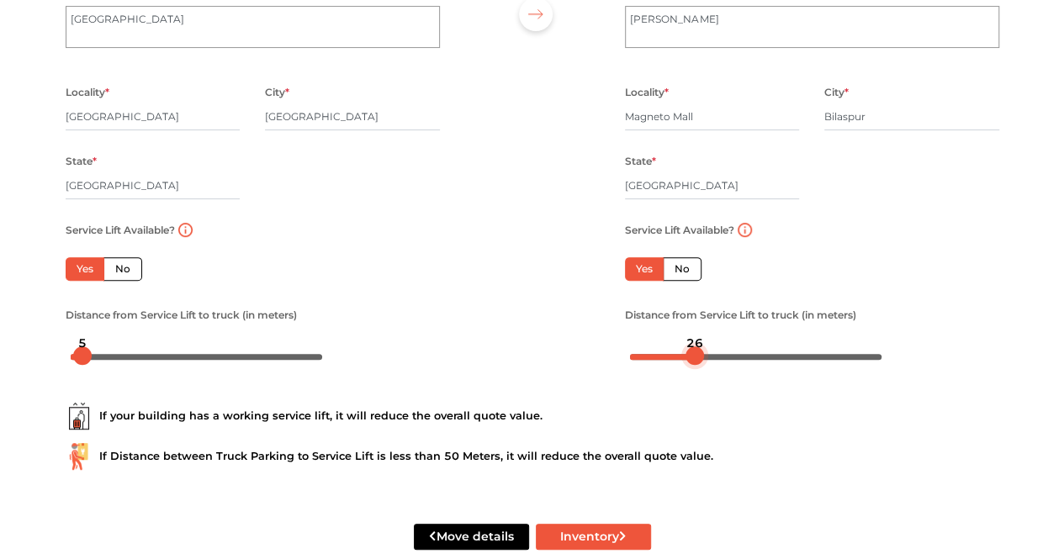
click at [696, 331] on div "26" at bounding box center [695, 343] width 30 height 29
click at [704, 331] on div "26" at bounding box center [695, 343] width 30 height 29
click at [599, 524] on button "Inventory" at bounding box center [593, 537] width 115 height 26
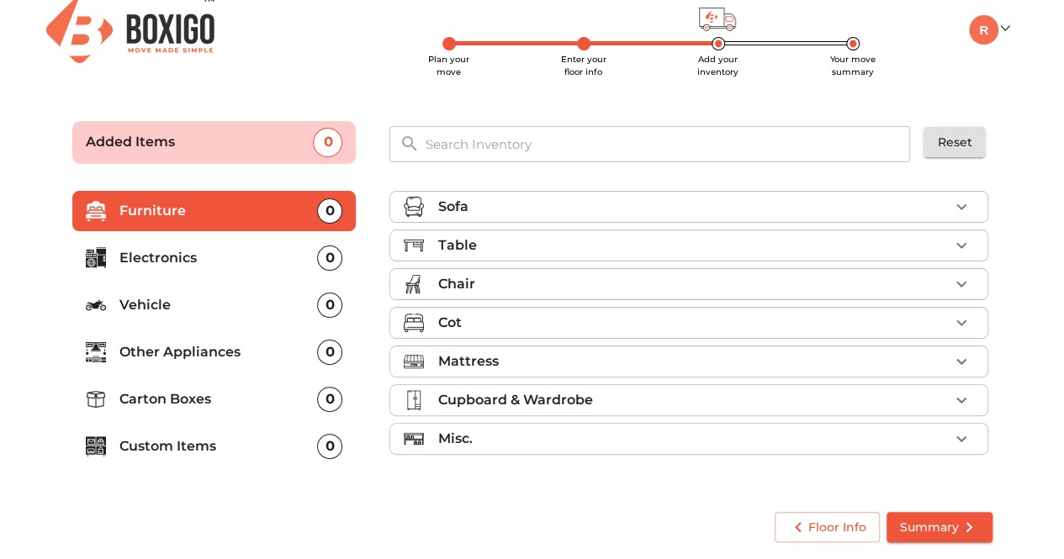
scroll to position [13, 0]
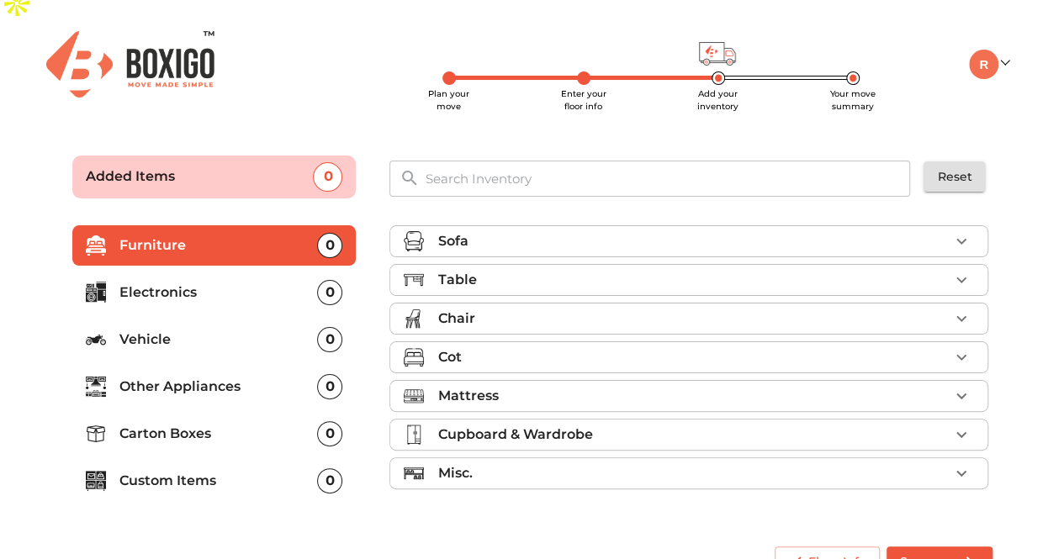
click at [496, 386] on p "Mattress" at bounding box center [467, 396] width 61 height 20
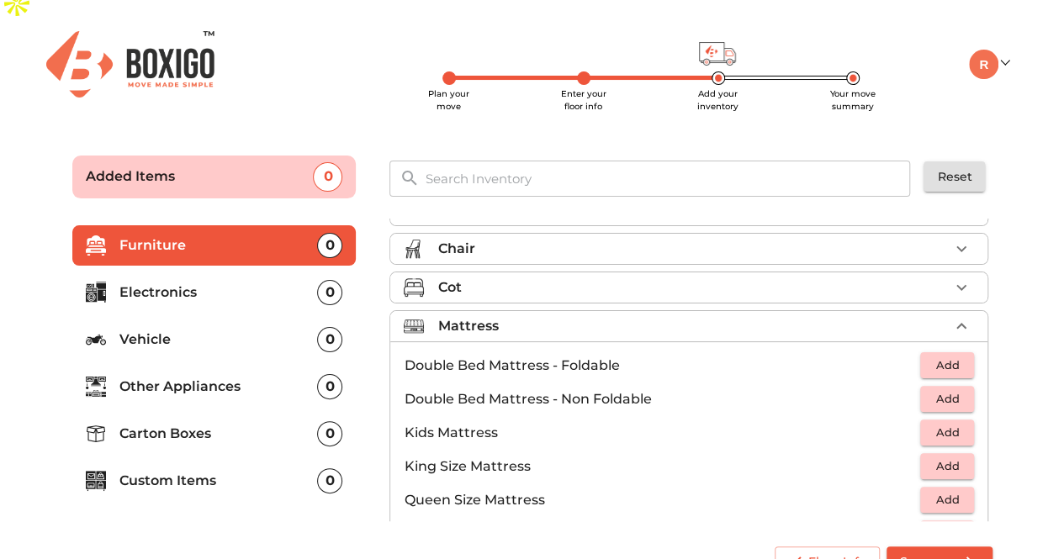
scroll to position [71, 0]
click at [949, 355] on span "Add" at bounding box center [947, 364] width 37 height 19
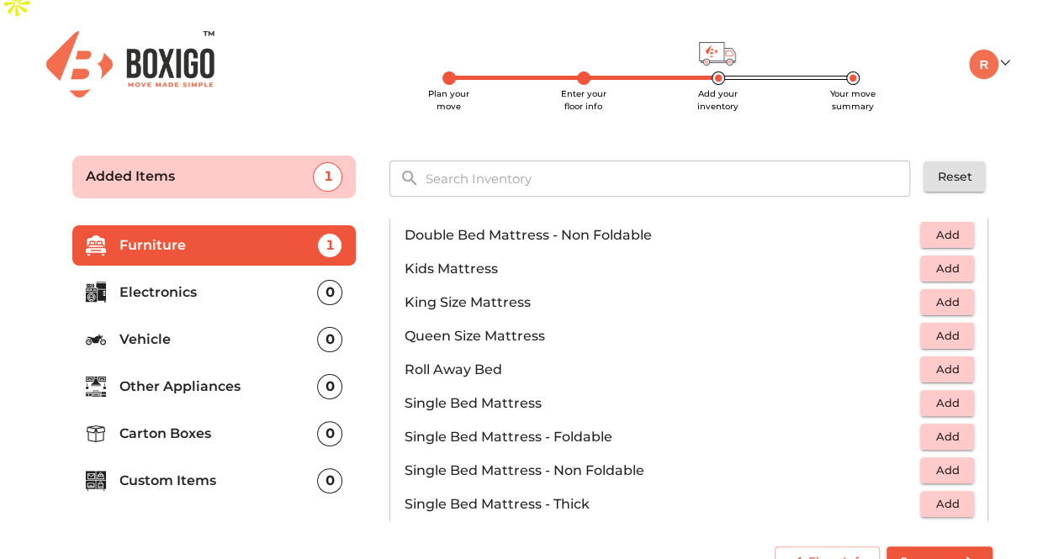
scroll to position [235, 0]
click at [949, 426] on span "Add" at bounding box center [947, 435] width 37 height 19
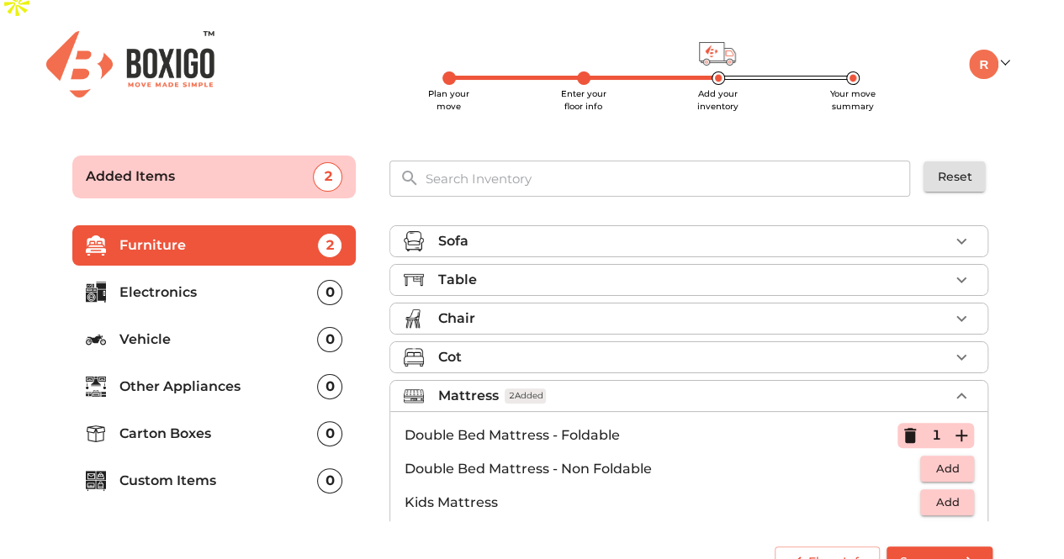
scroll to position [0, 0]
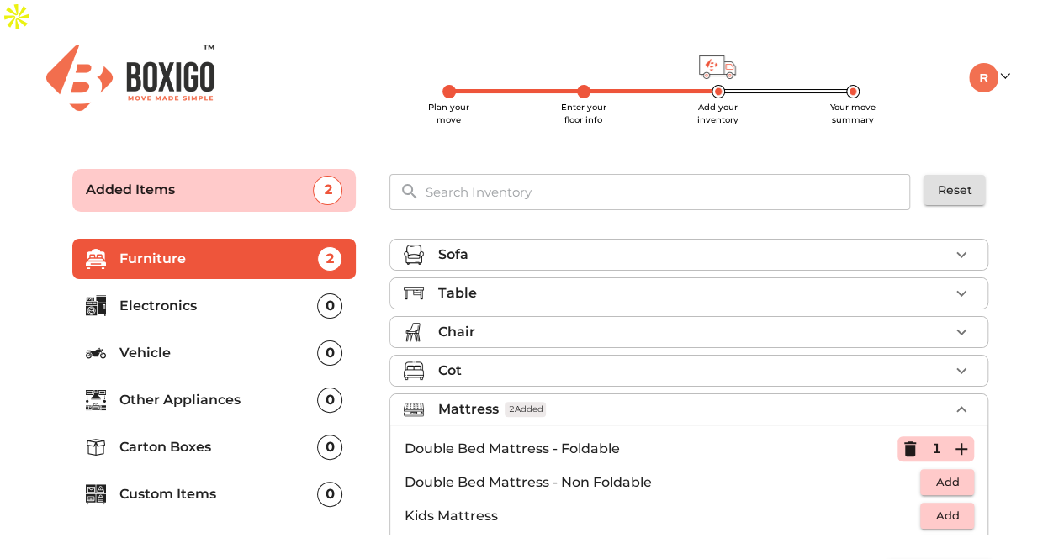
click at [491, 283] on div "Table" at bounding box center [692, 293] width 511 height 20
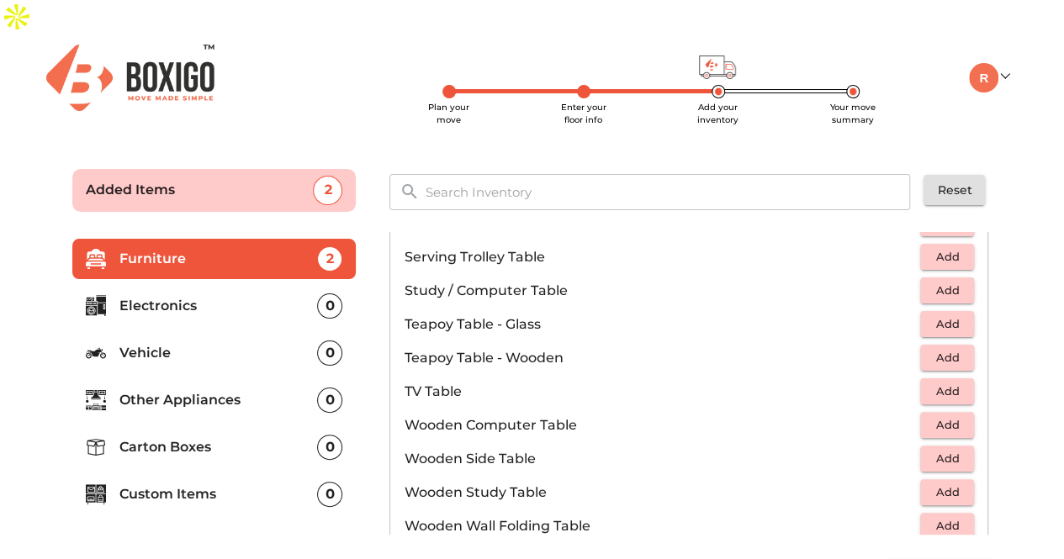
scroll to position [955, 0]
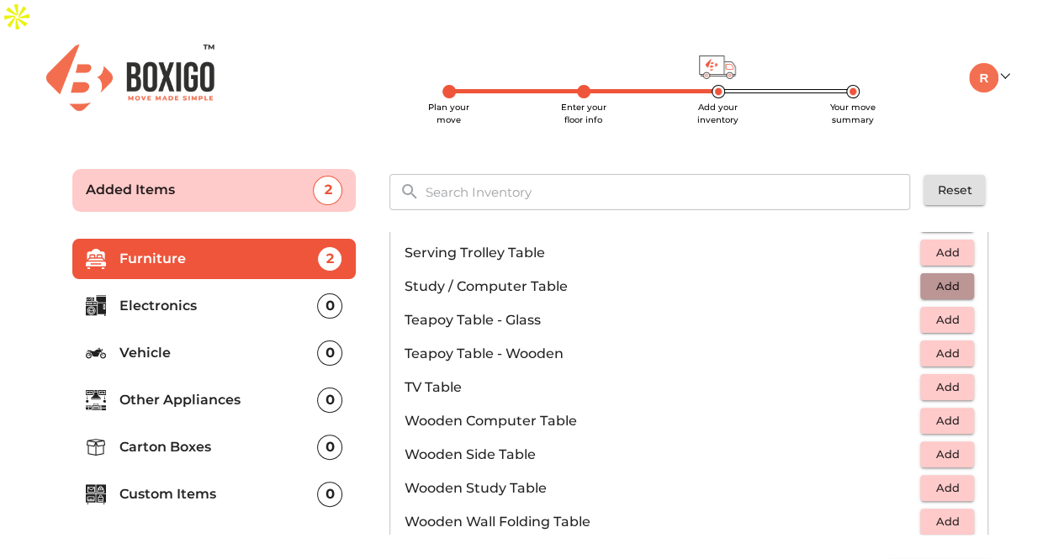
click at [946, 277] on span "Add" at bounding box center [947, 286] width 37 height 19
click at [908, 277] on icon "button" at bounding box center [910, 287] width 20 height 20
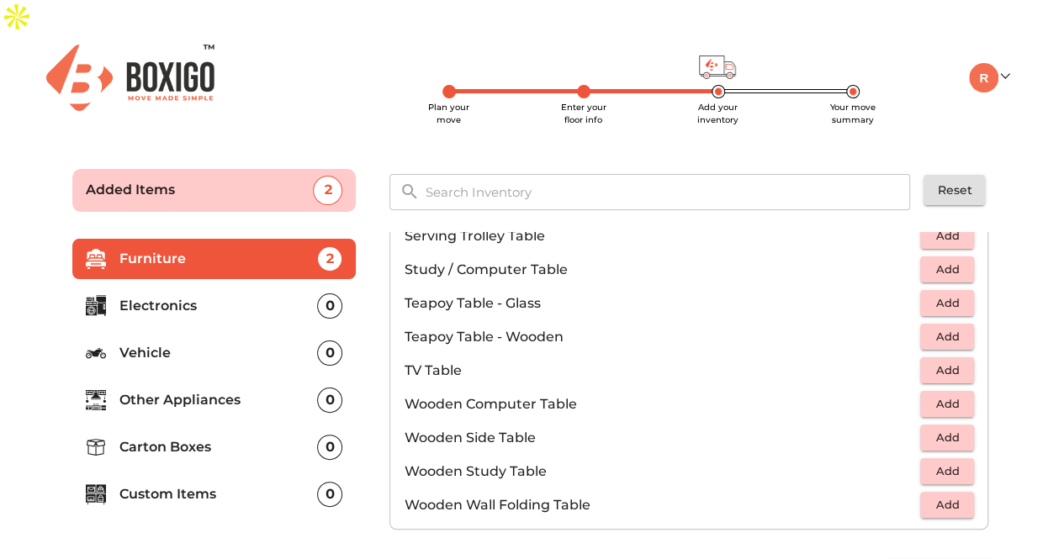
click at [953, 394] on span "Add" at bounding box center [947, 403] width 37 height 19
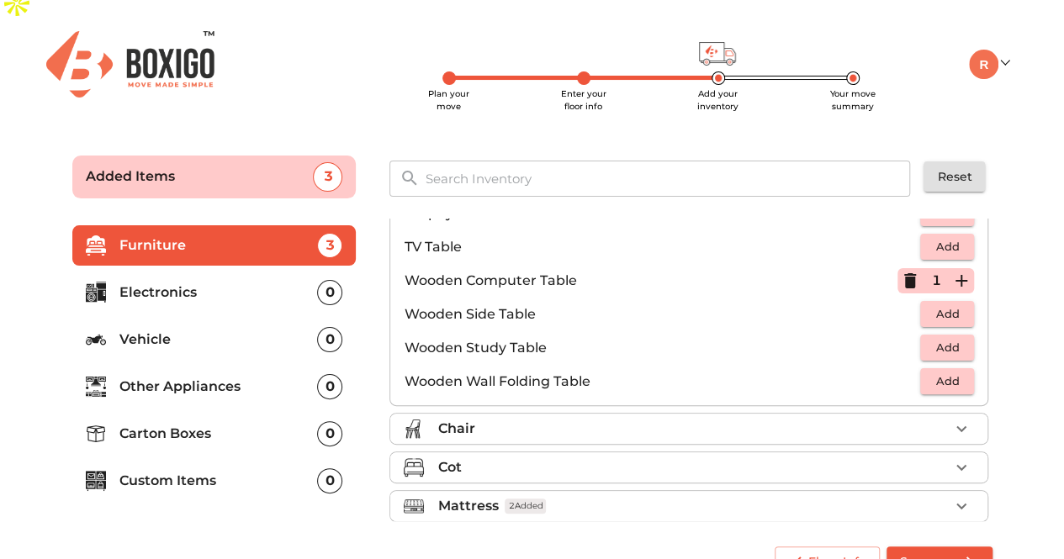
scroll to position [1169, 0]
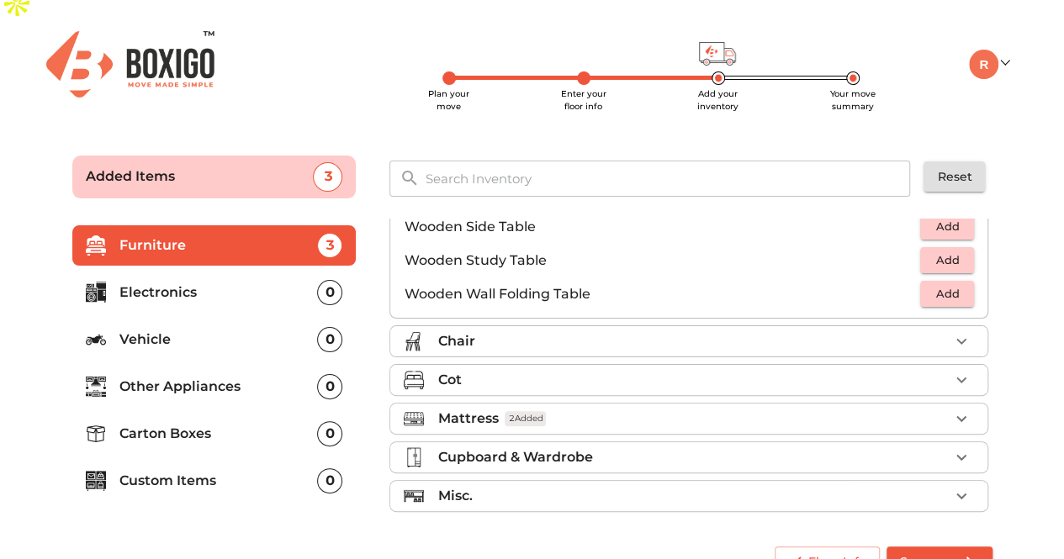
click at [172, 283] on p "Electronics" at bounding box center [218, 293] width 198 height 20
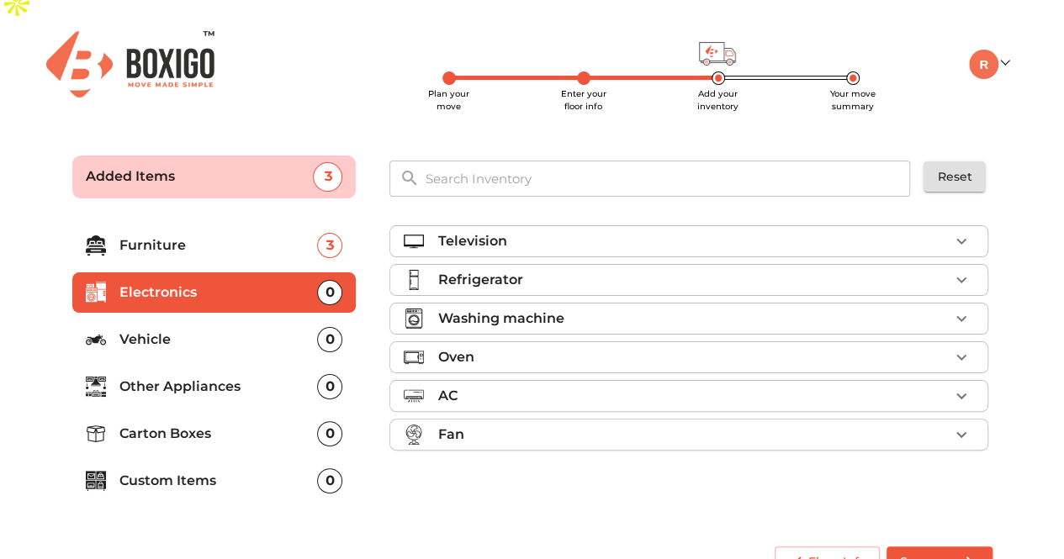
scroll to position [0, 0]
click at [472, 231] on p "Television" at bounding box center [471, 241] width 69 height 20
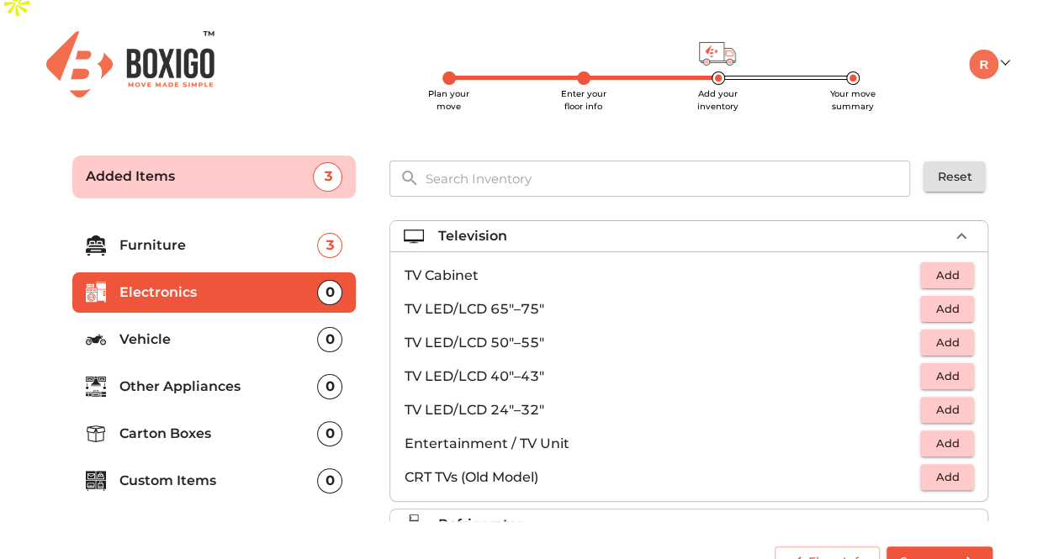
scroll to position [20, 0]
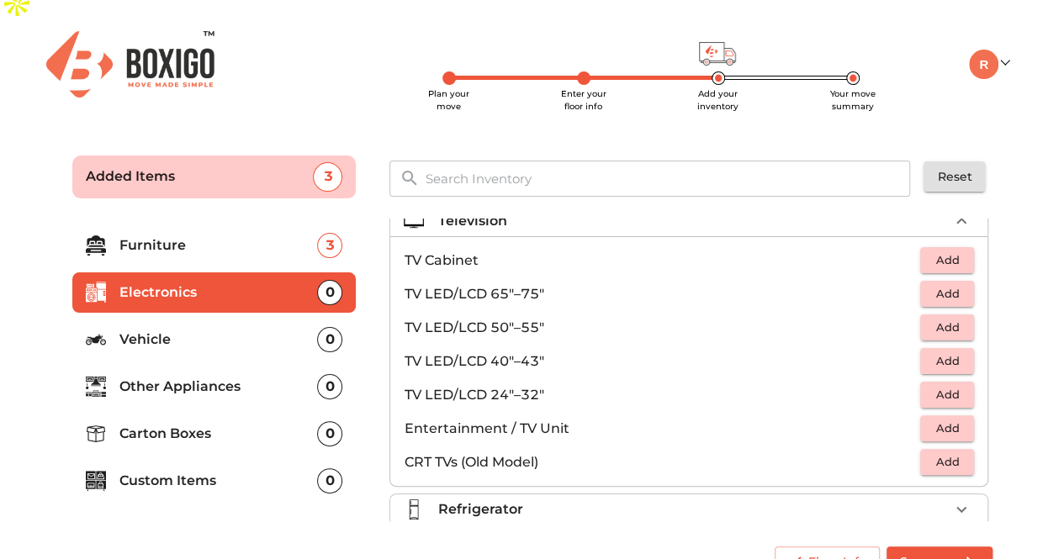
click at [950, 385] on span "Add" at bounding box center [947, 394] width 37 height 19
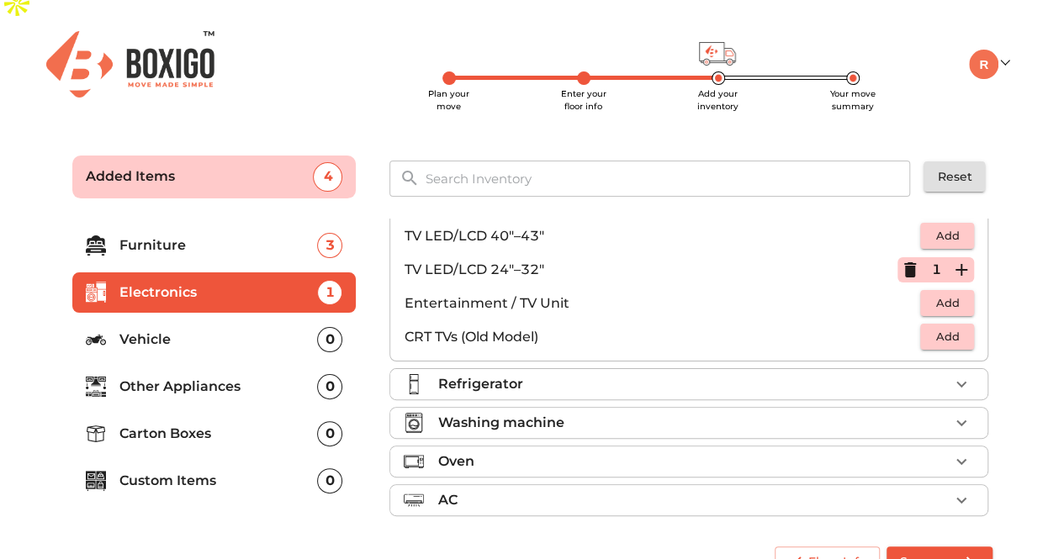
scroll to position [146, 0]
click at [752, 373] on div "Refrigerator" at bounding box center [692, 383] width 511 height 20
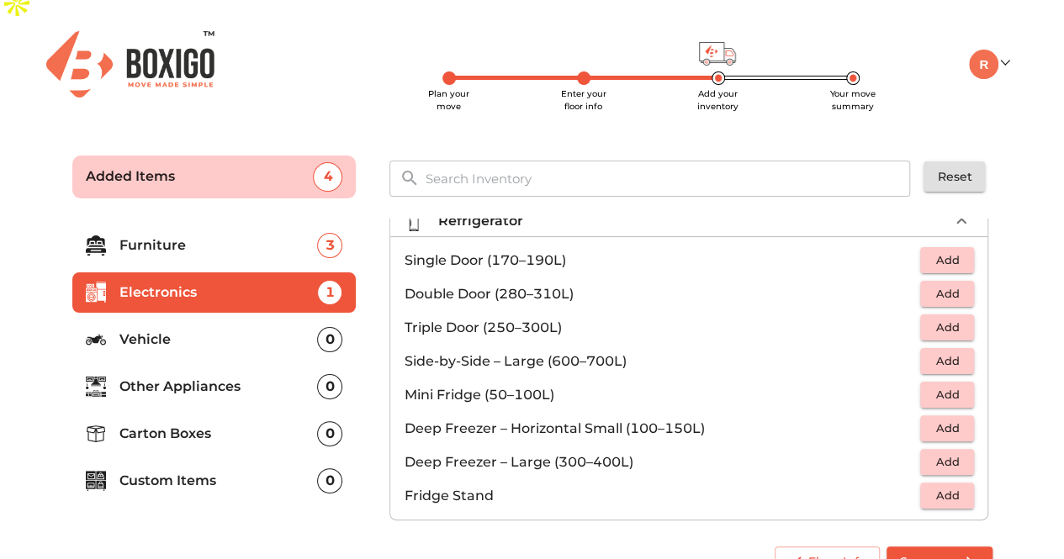
scroll to position [47, 0]
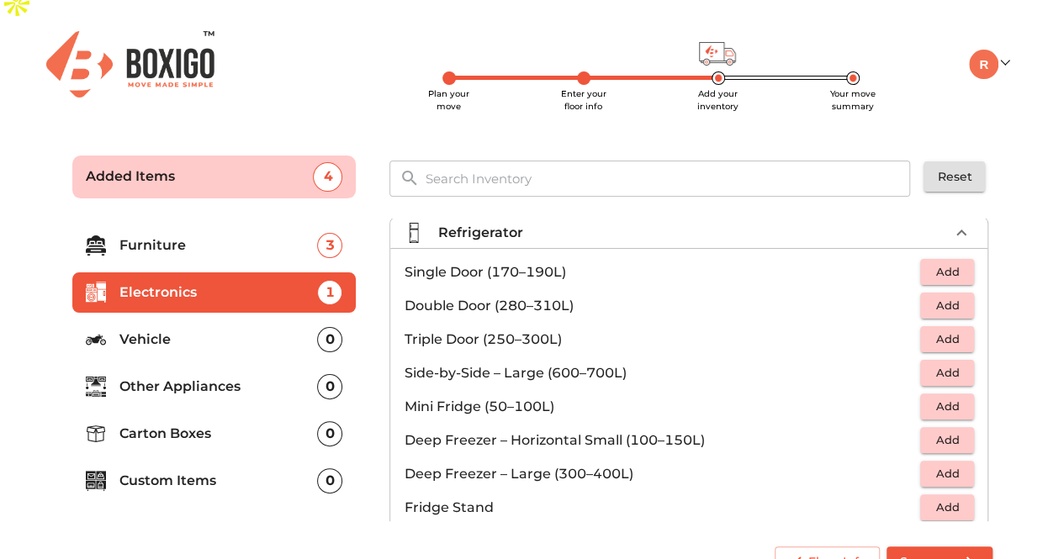
click at [948, 296] on span "Add" at bounding box center [947, 305] width 37 height 19
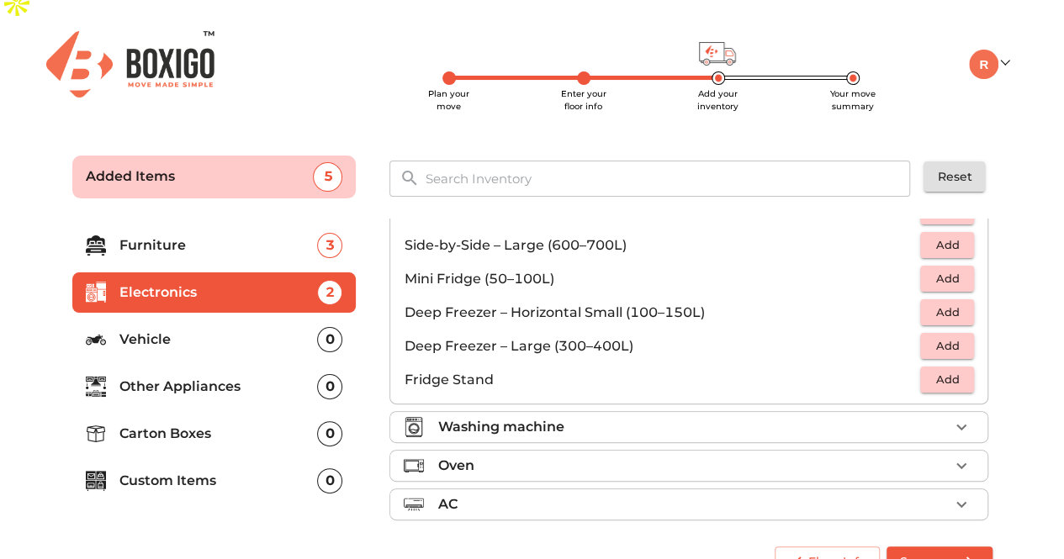
scroll to position [222, 0]
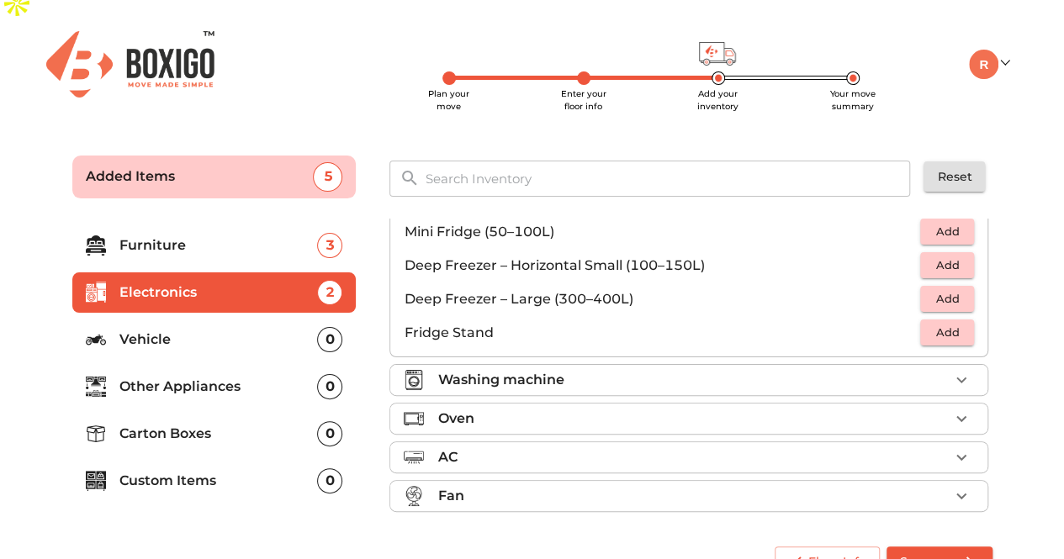
click at [653, 370] on div "Washing machine" at bounding box center [692, 380] width 511 height 20
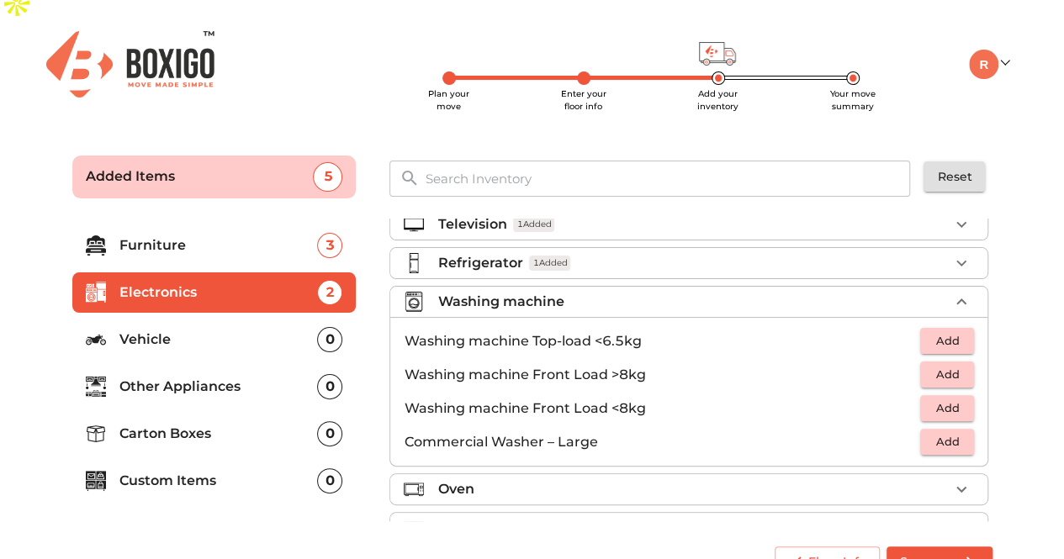
scroll to position [39, 0]
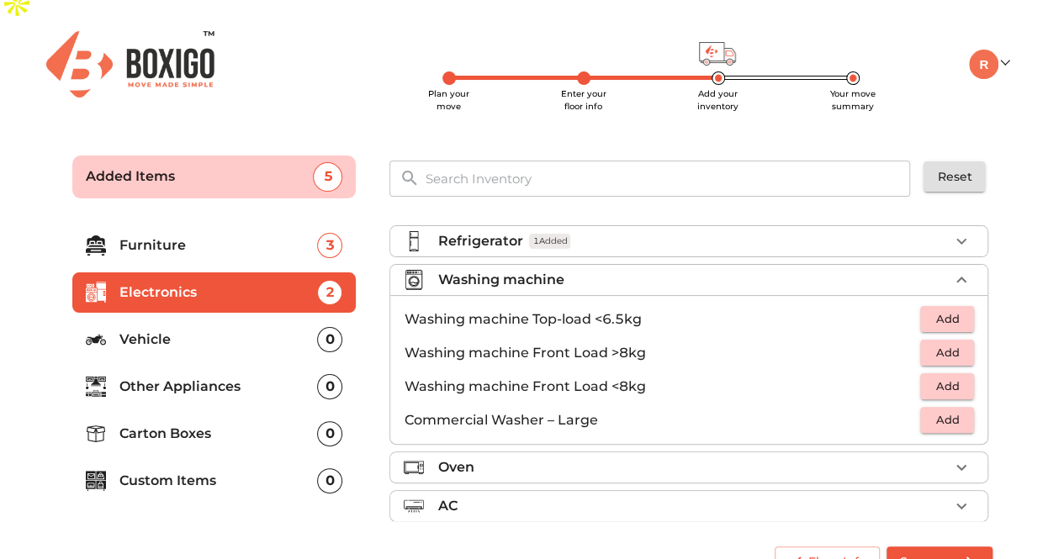
click at [954, 310] on span "Add" at bounding box center [947, 319] width 37 height 19
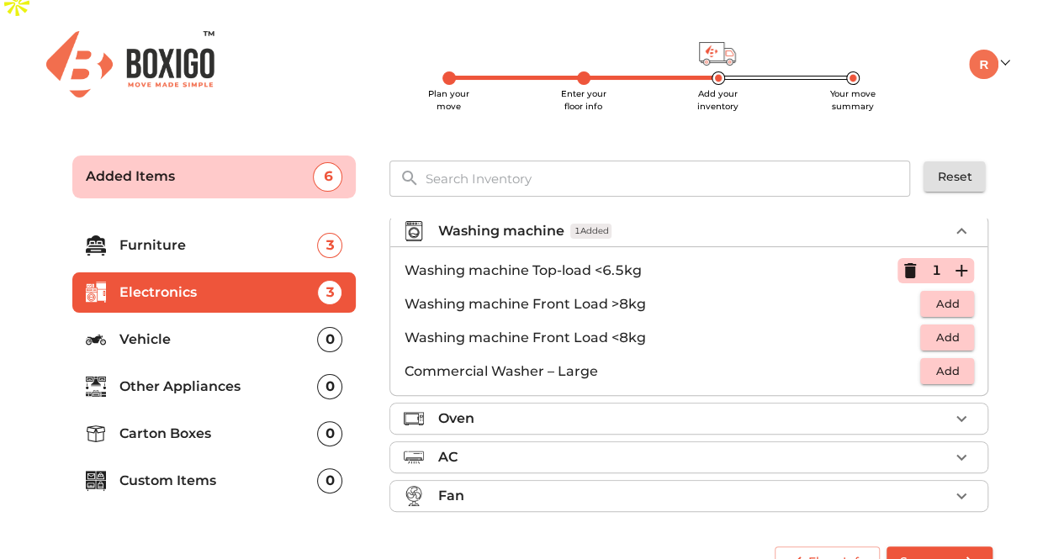
scroll to position [87, 0]
click at [712, 409] on div "Oven" at bounding box center [692, 419] width 511 height 20
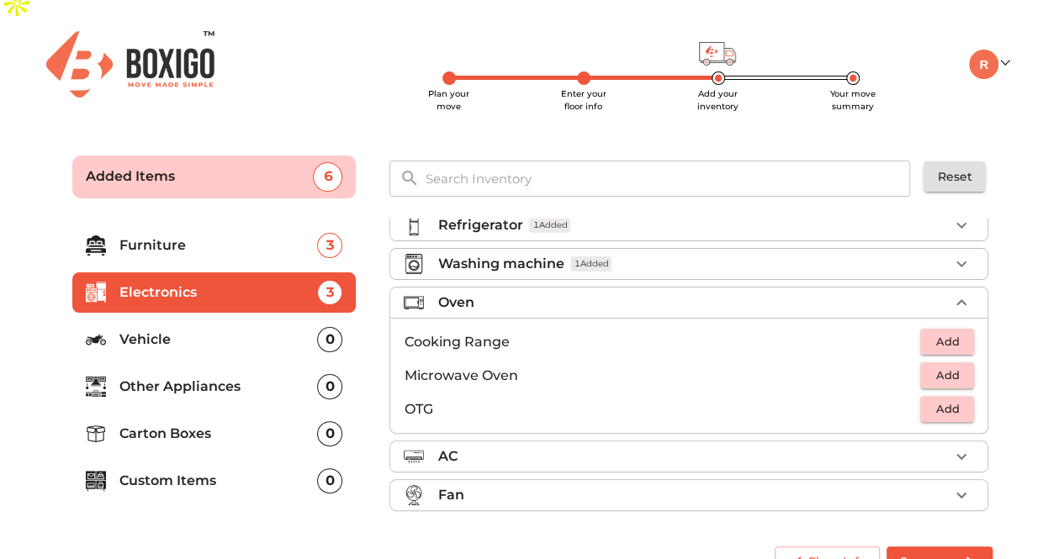
scroll to position [54, 0]
click at [950, 367] on span "Add" at bounding box center [947, 376] width 37 height 19
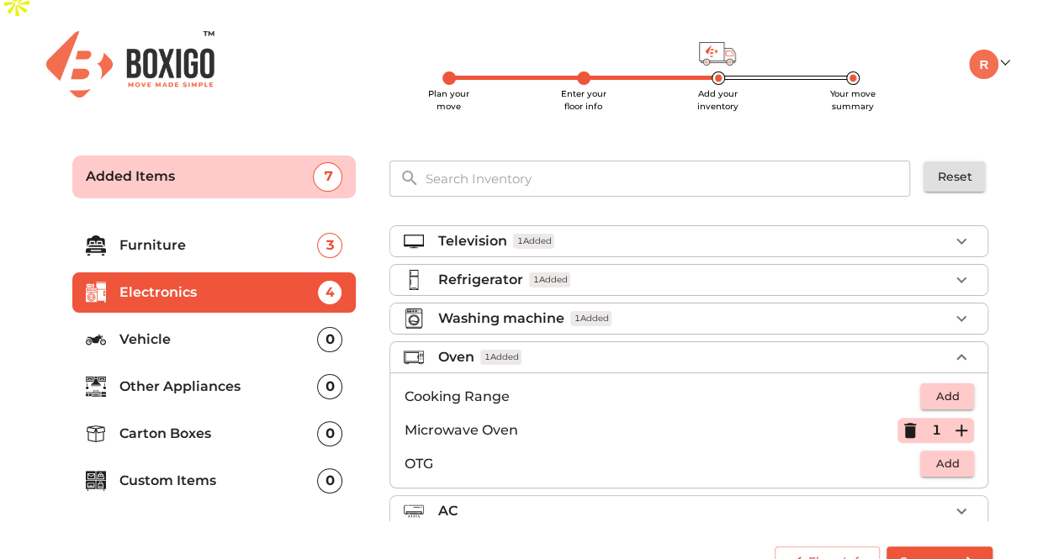
scroll to position [0, 0]
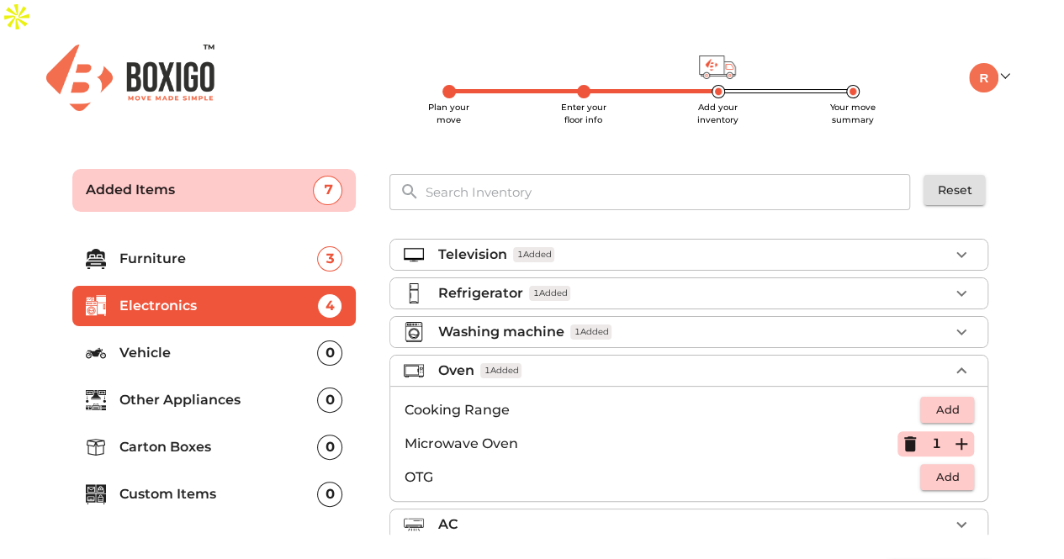
click at [229, 343] on p "Vehicle" at bounding box center [218, 353] width 198 height 20
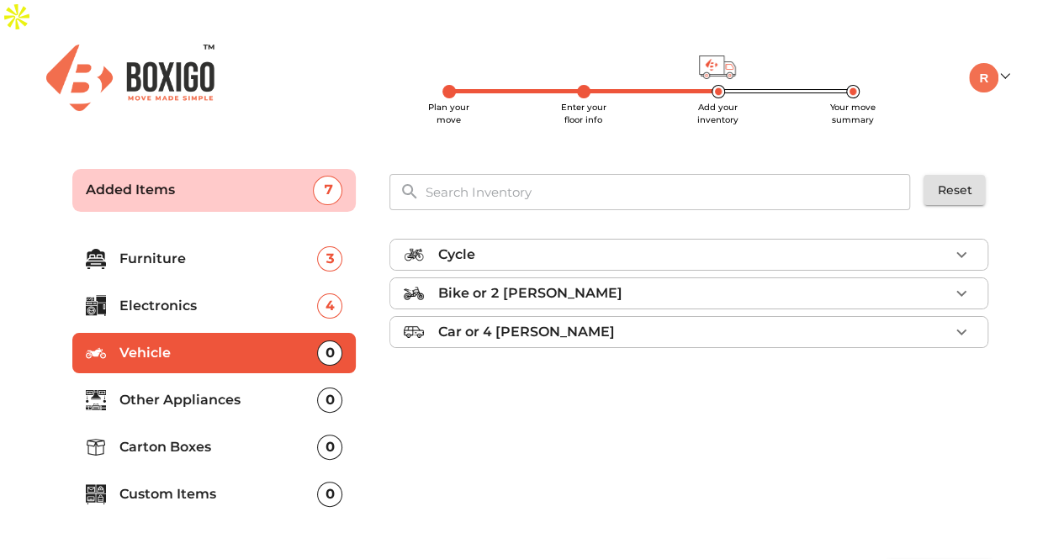
click at [570, 278] on li "Bike or 2 wheeler" at bounding box center [688, 293] width 597 height 30
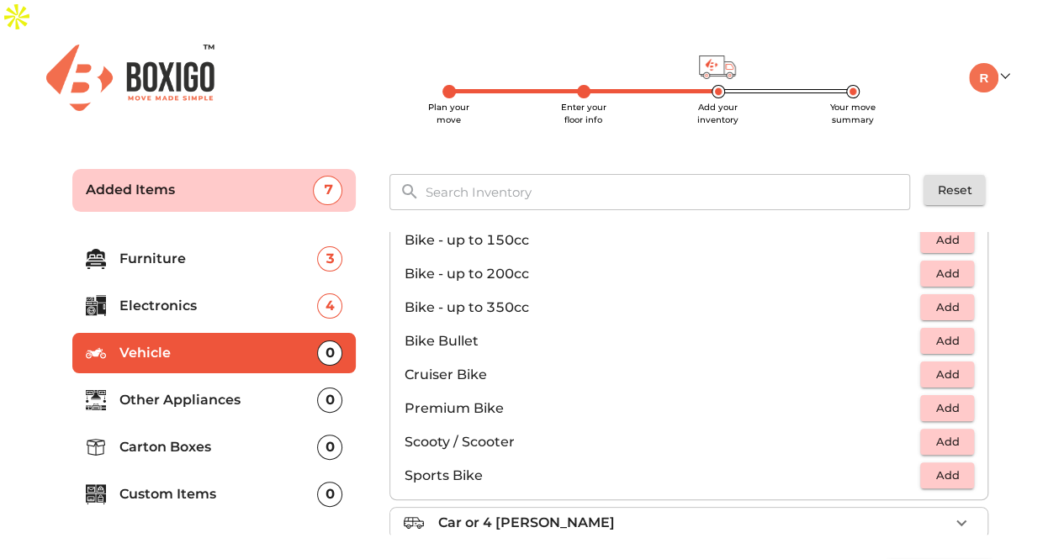
scroll to position [108, 0]
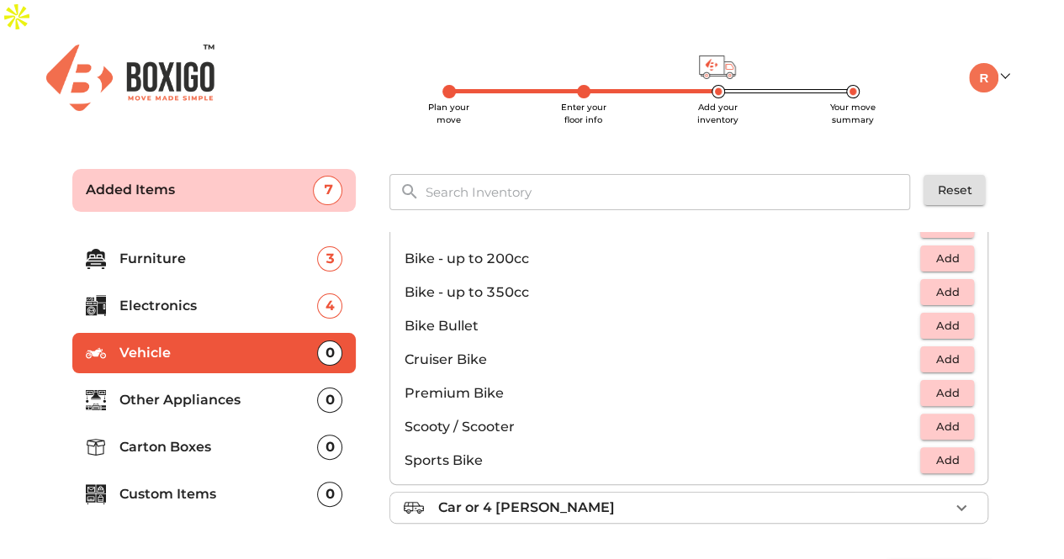
click at [954, 417] on span "Add" at bounding box center [947, 426] width 37 height 19
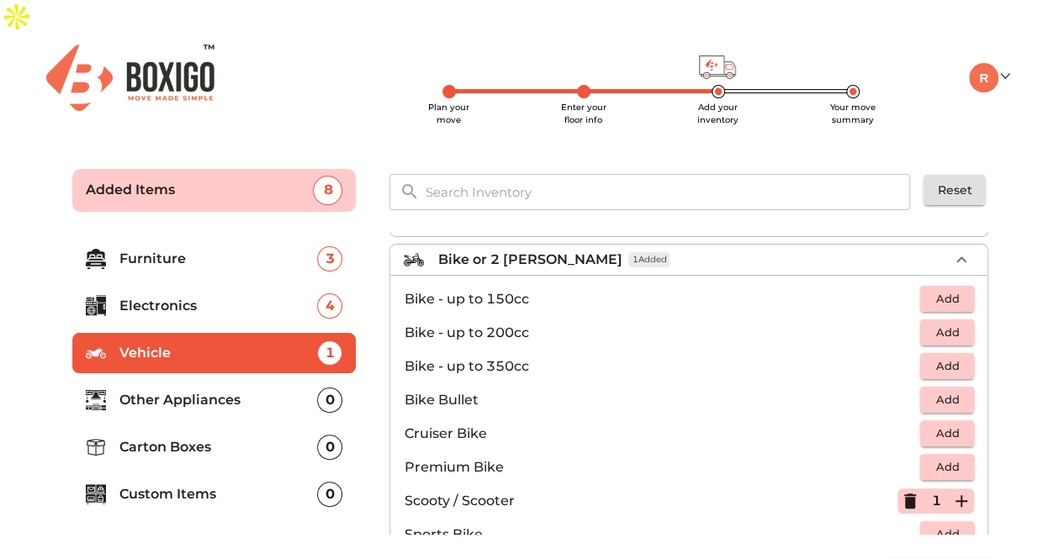
scroll to position [15, 0]
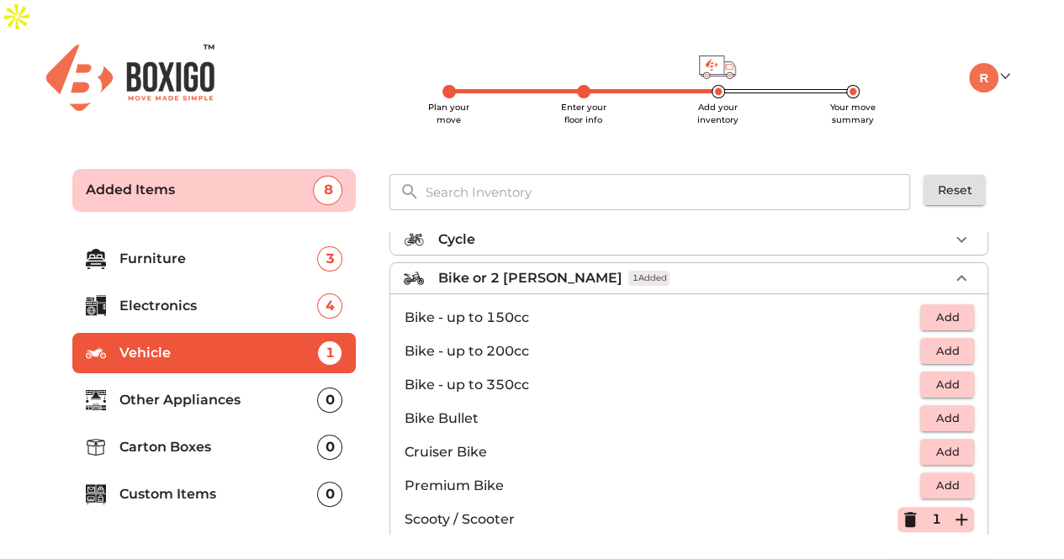
click at [952, 308] on span "Add" at bounding box center [947, 317] width 37 height 19
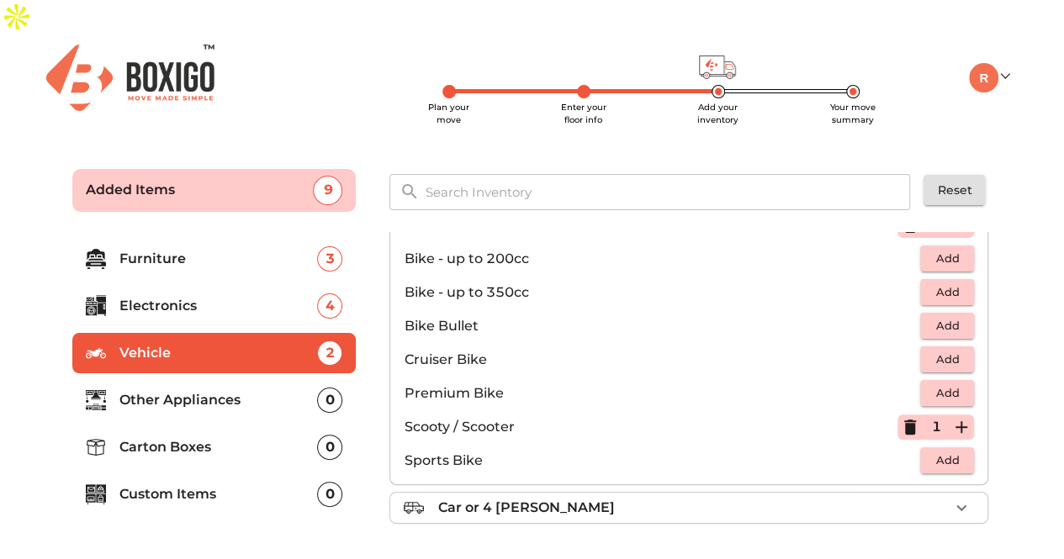
scroll to position [13, 0]
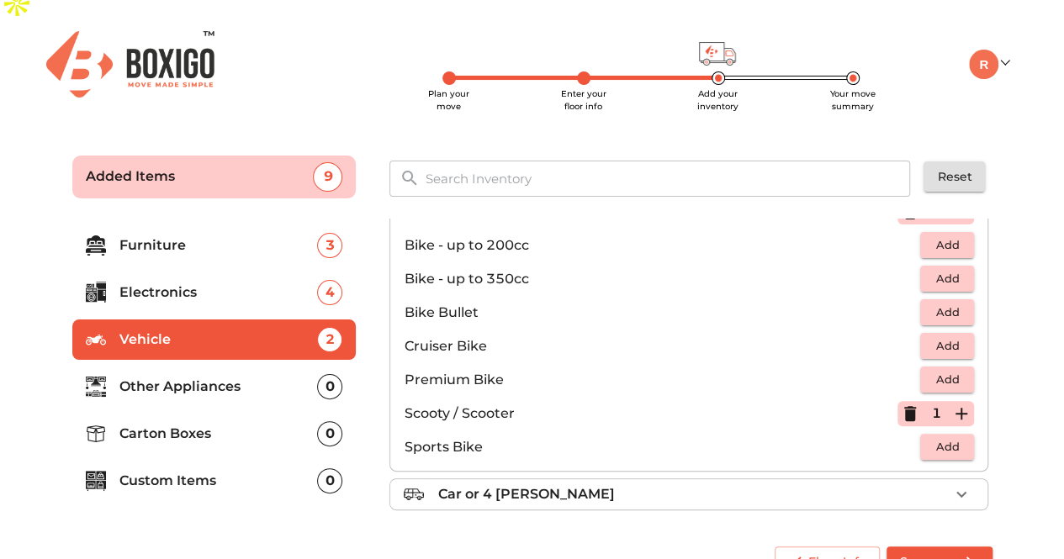
click at [200, 377] on p "Other Appliances" at bounding box center [218, 387] width 198 height 20
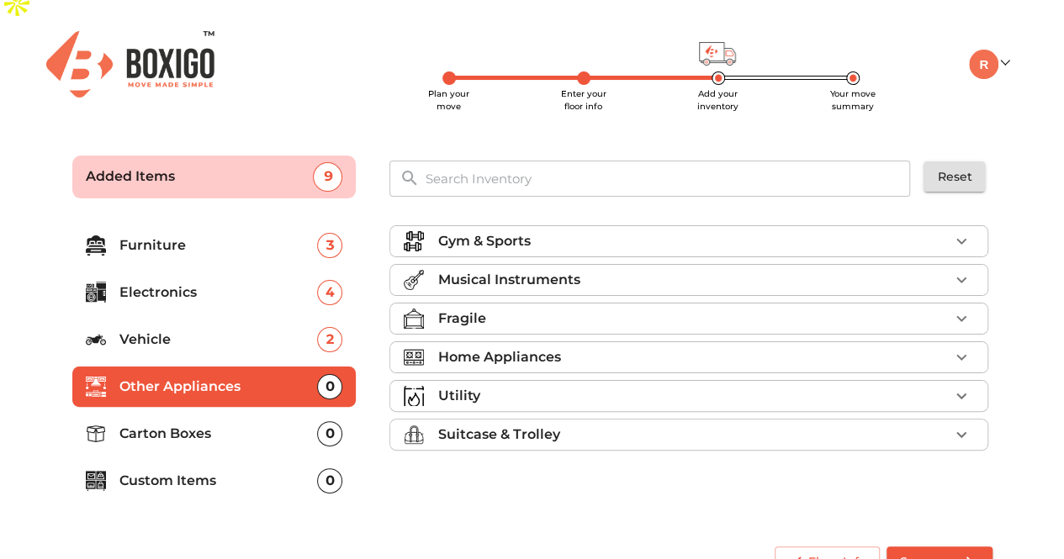
click at [209, 424] on p "Carton Boxes" at bounding box center [218, 434] width 198 height 20
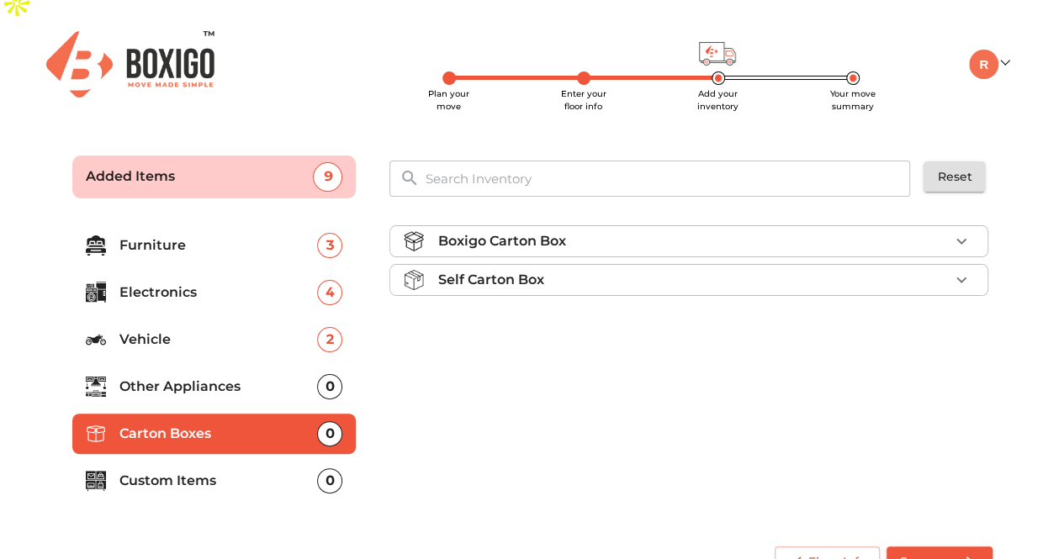
click at [642, 270] on div "Self Carton Box" at bounding box center [692, 280] width 511 height 20
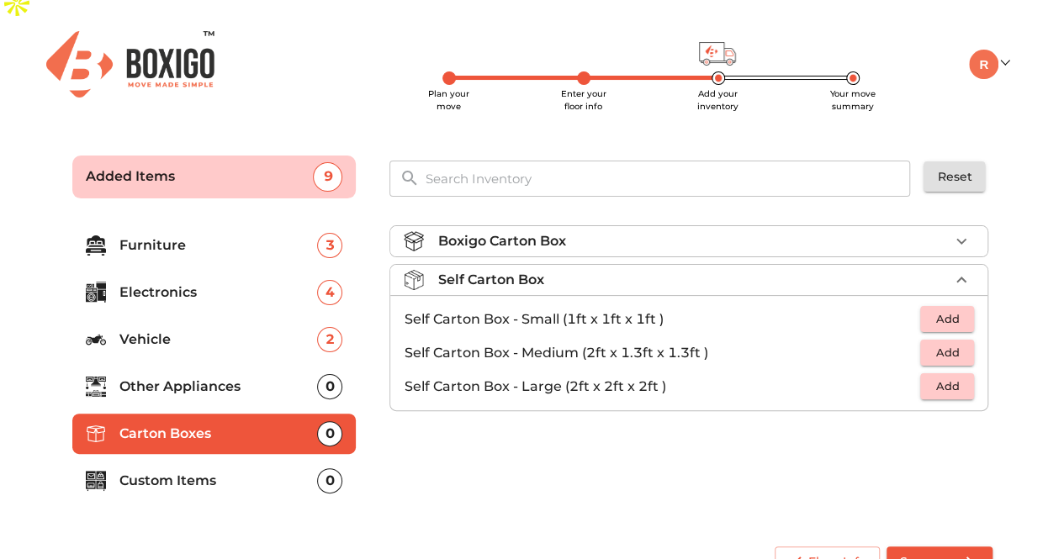
click at [678, 231] on div "Boxigo Carton Box" at bounding box center [692, 241] width 511 height 20
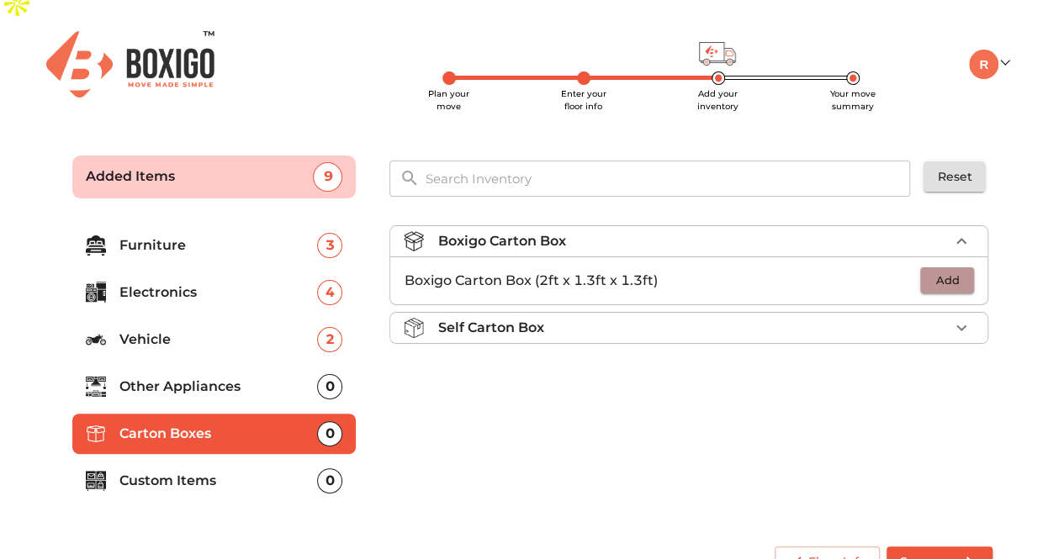
click at [952, 271] on span "Add" at bounding box center [947, 280] width 37 height 19
click at [952, 271] on icon "button" at bounding box center [961, 281] width 20 height 20
click at [961, 275] on icon "button" at bounding box center [961, 281] width 12 height 12
click at [249, 471] on p "Custom Items" at bounding box center [218, 481] width 198 height 20
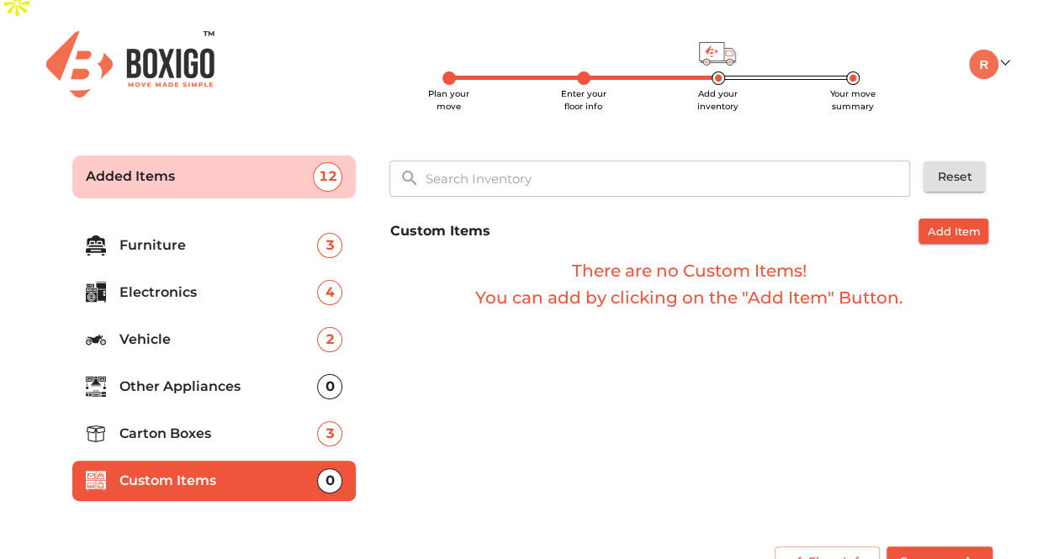
scroll to position [0, 0]
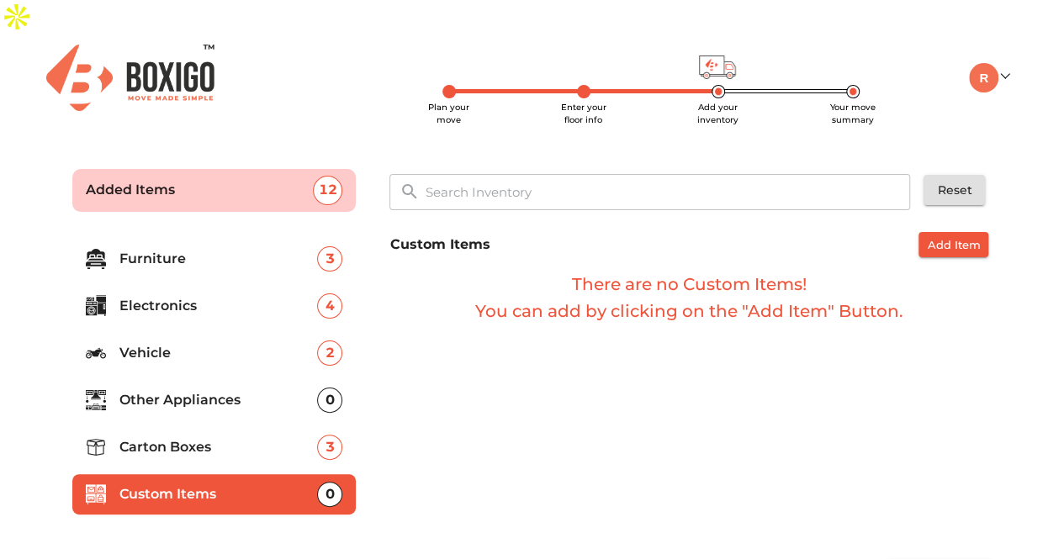
click at [143, 249] on p "Furniture" at bounding box center [218, 259] width 198 height 20
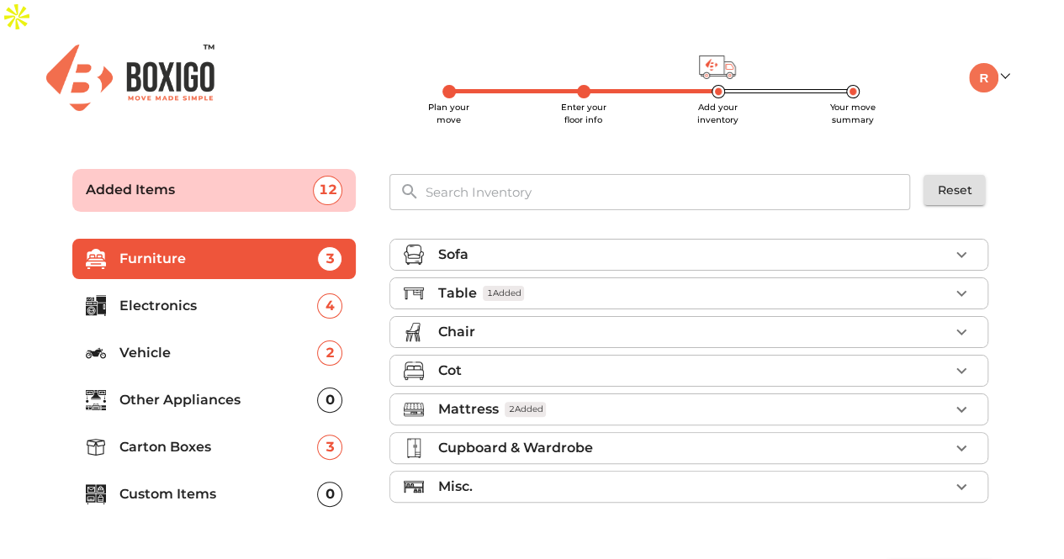
scroll to position [13, 0]
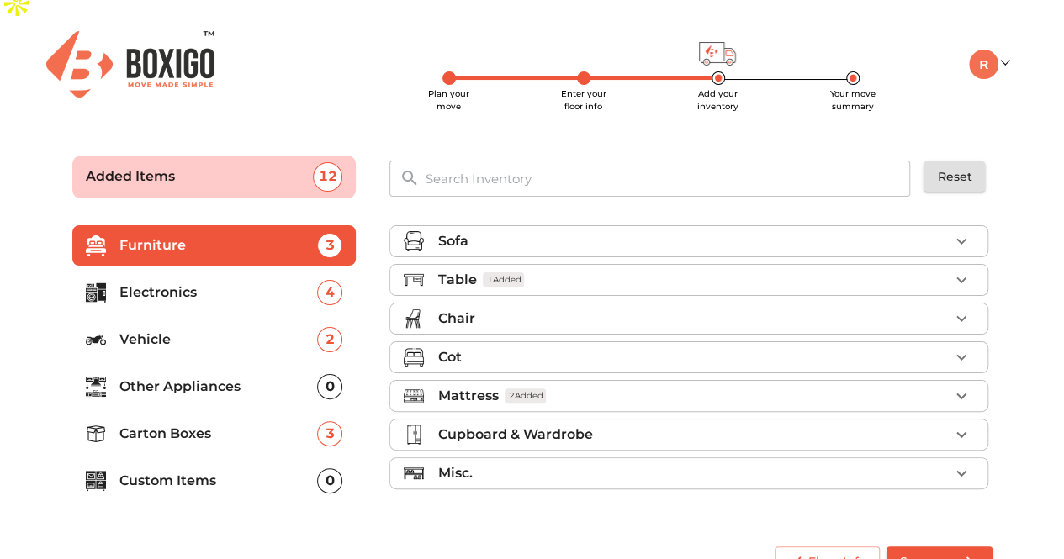
click at [124, 283] on p "Electronics" at bounding box center [218, 293] width 198 height 20
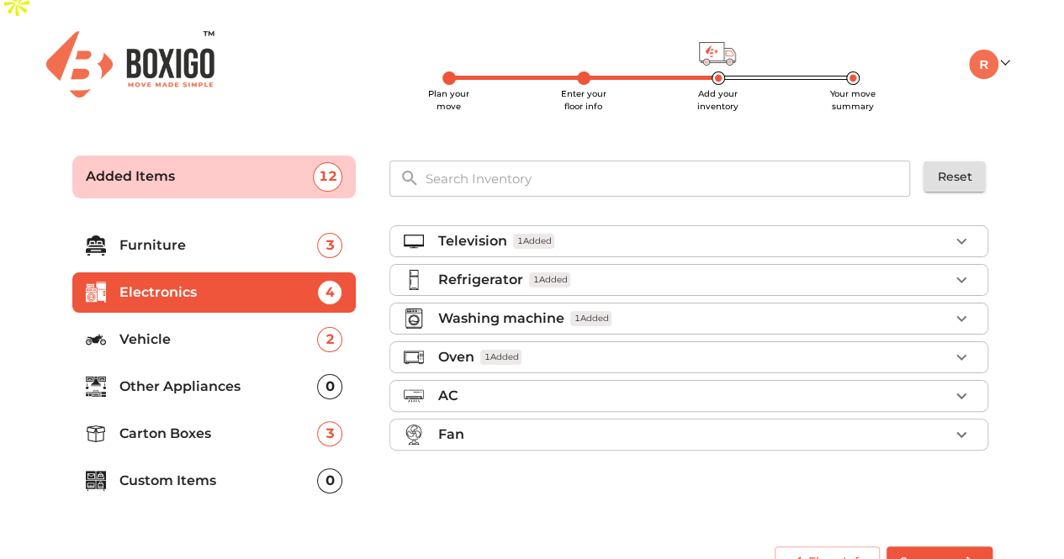
click at [170, 330] on p "Vehicle" at bounding box center [218, 340] width 198 height 20
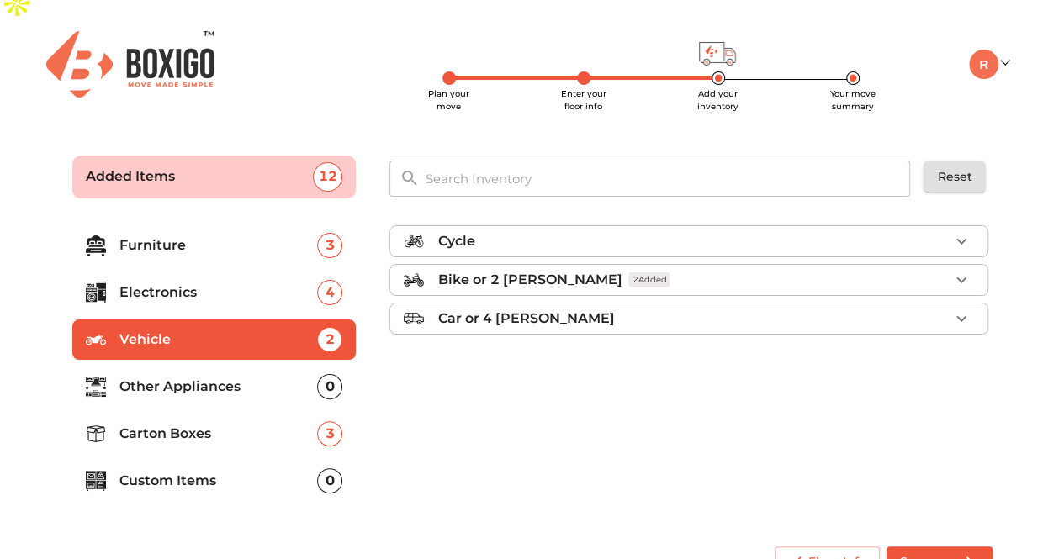
click at [204, 377] on p "Other Appliances" at bounding box center [218, 387] width 198 height 20
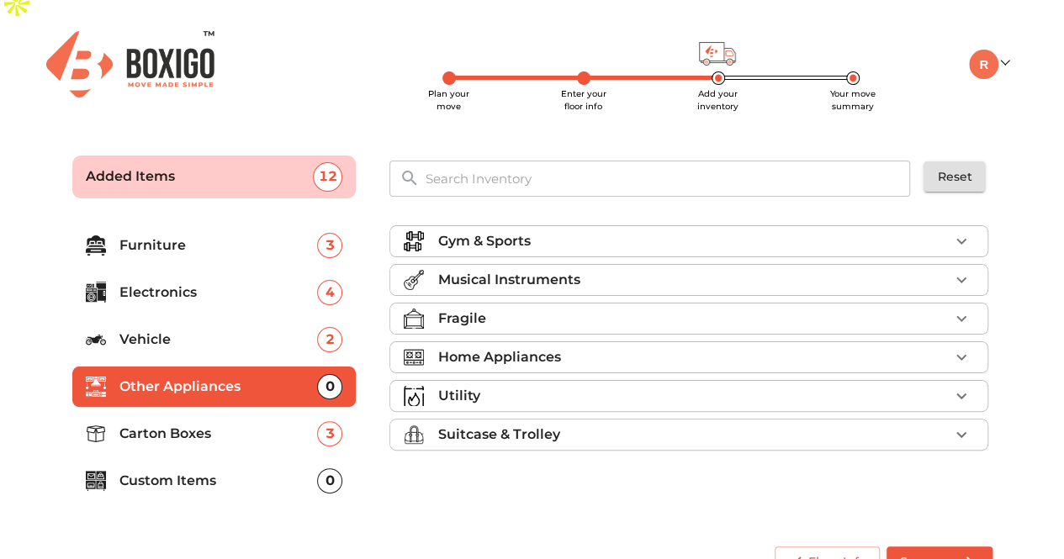
click at [205, 424] on p "Carton Boxes" at bounding box center [218, 434] width 198 height 20
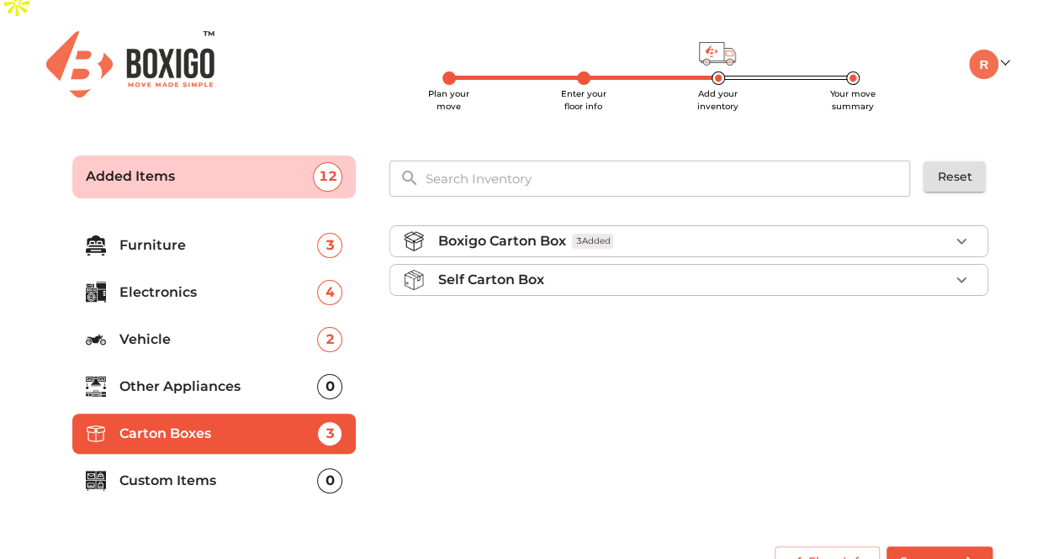
click at [209, 471] on p "Custom Items" at bounding box center [218, 481] width 198 height 20
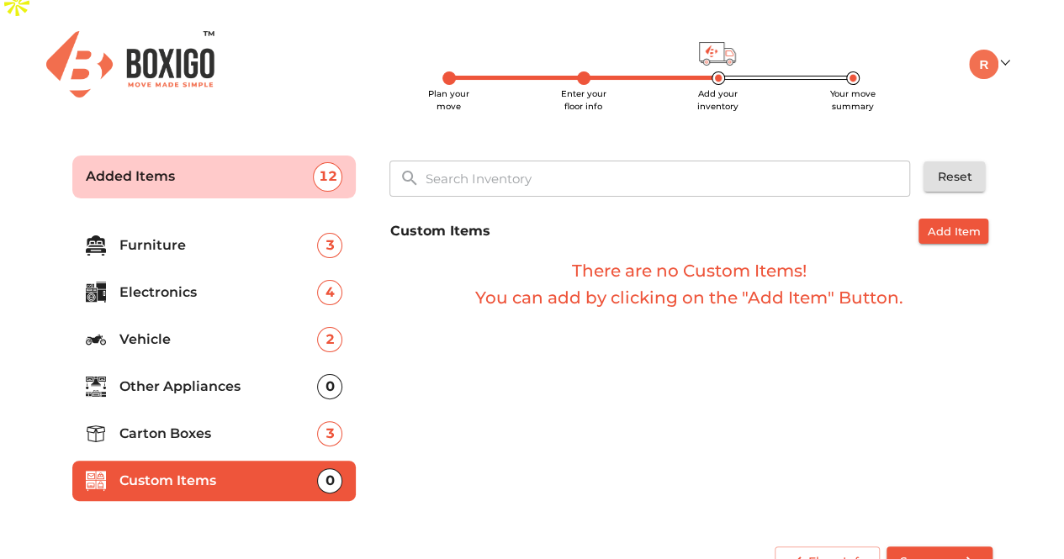
click at [946, 222] on span "Add Item" at bounding box center [953, 231] width 53 height 19
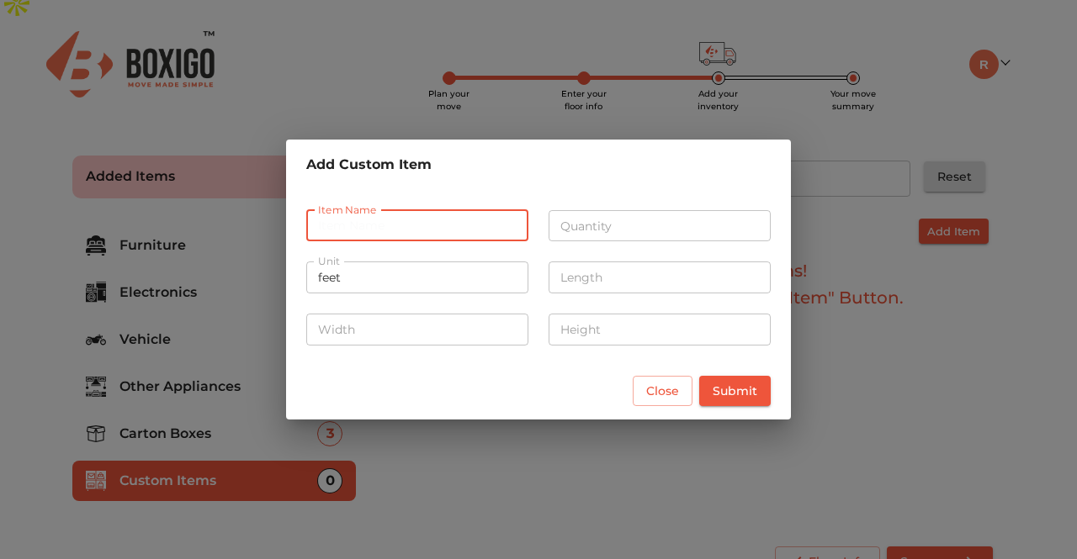
click at [355, 236] on input "text" at bounding box center [417, 226] width 222 height 32
type input "Trollets -Large"
click at [594, 220] on input "number" at bounding box center [659, 226] width 222 height 32
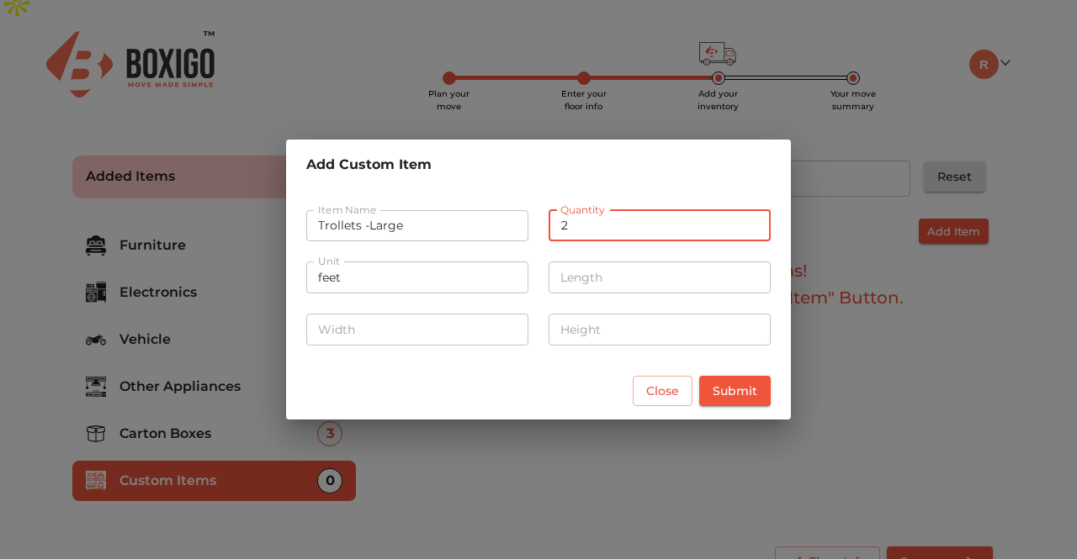
type input "2"
click at [513, 275] on input "feet" at bounding box center [417, 278] width 222 height 32
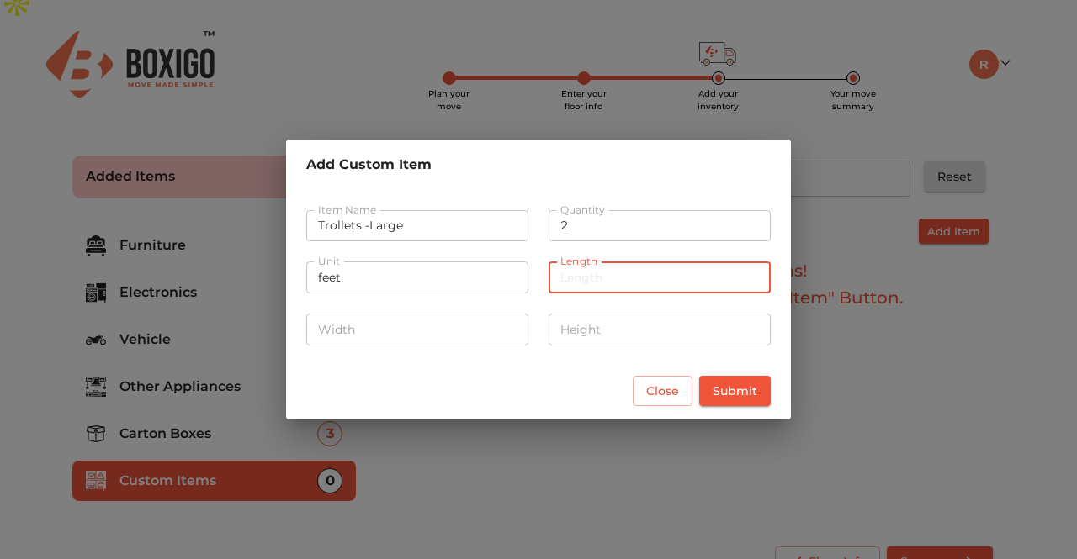
click at [612, 283] on input "number" at bounding box center [659, 278] width 222 height 32
type input "5"
click at [414, 315] on input "number" at bounding box center [417, 330] width 222 height 32
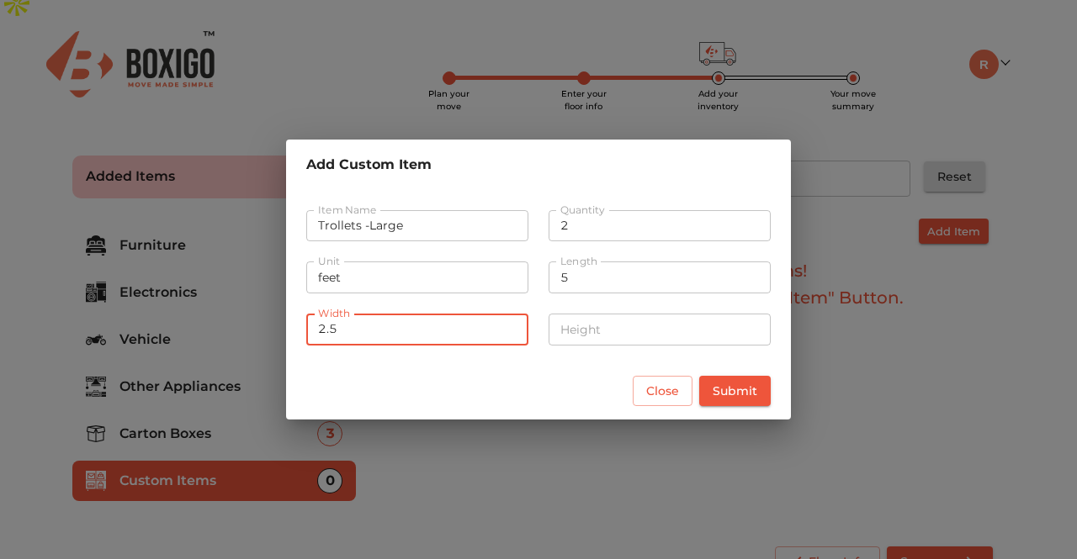
type input "2.5"
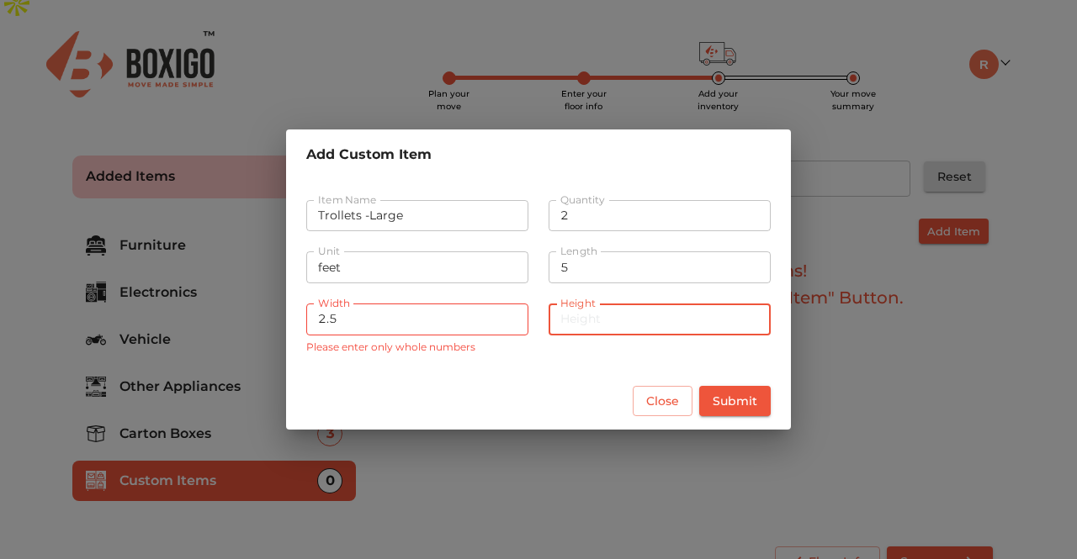
click at [618, 332] on input "number" at bounding box center [659, 320] width 222 height 32
type input "5"
click at [340, 310] on input "2.5" at bounding box center [417, 320] width 222 height 32
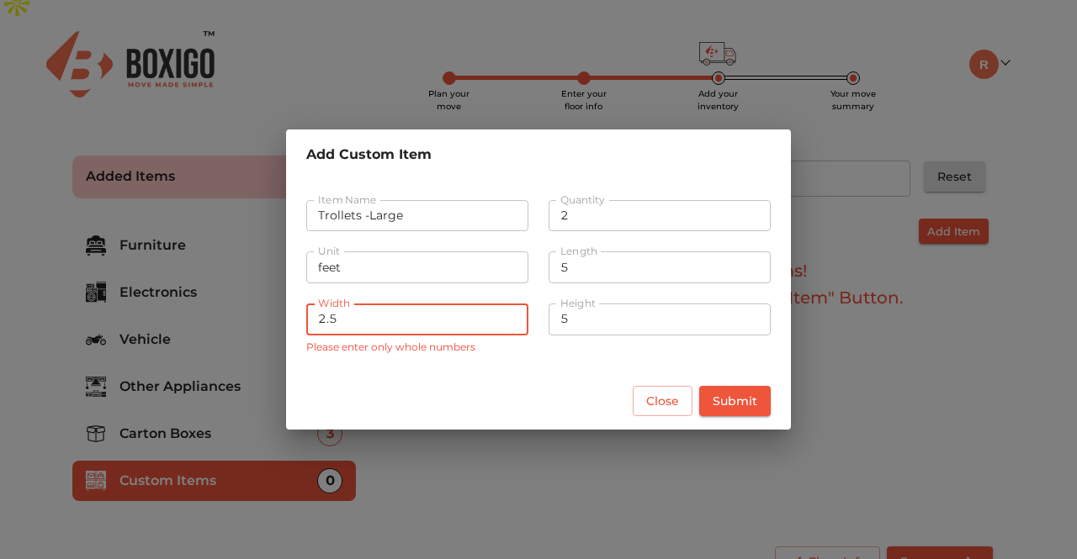
type input "2"
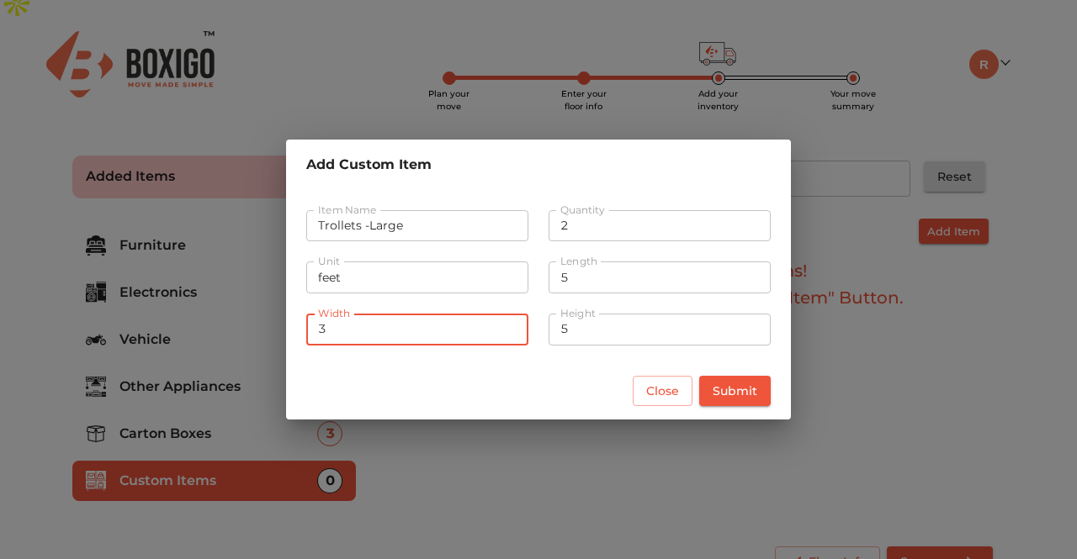
type input "3"
click at [736, 386] on span "Submit" at bounding box center [734, 391] width 45 height 21
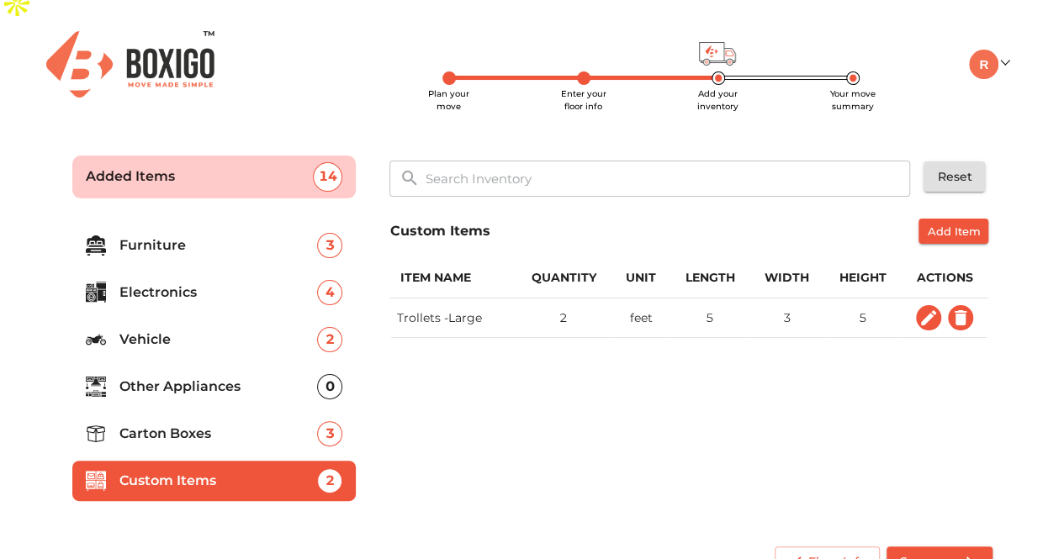
click at [951, 552] on span "Summary" at bounding box center [939, 562] width 79 height 21
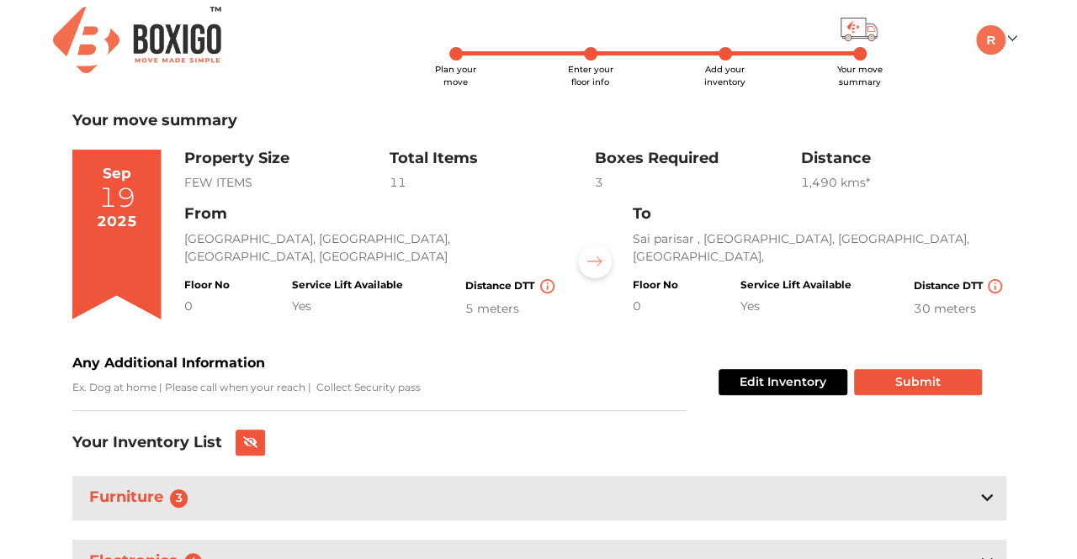
scroll to position [37, 0]
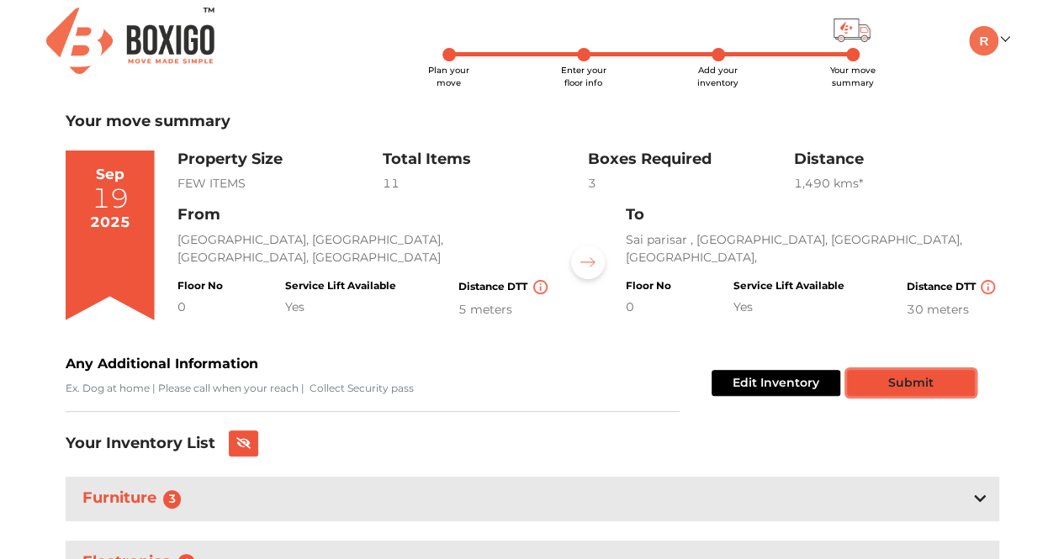
click at [908, 370] on button "Submit" at bounding box center [911, 383] width 128 height 26
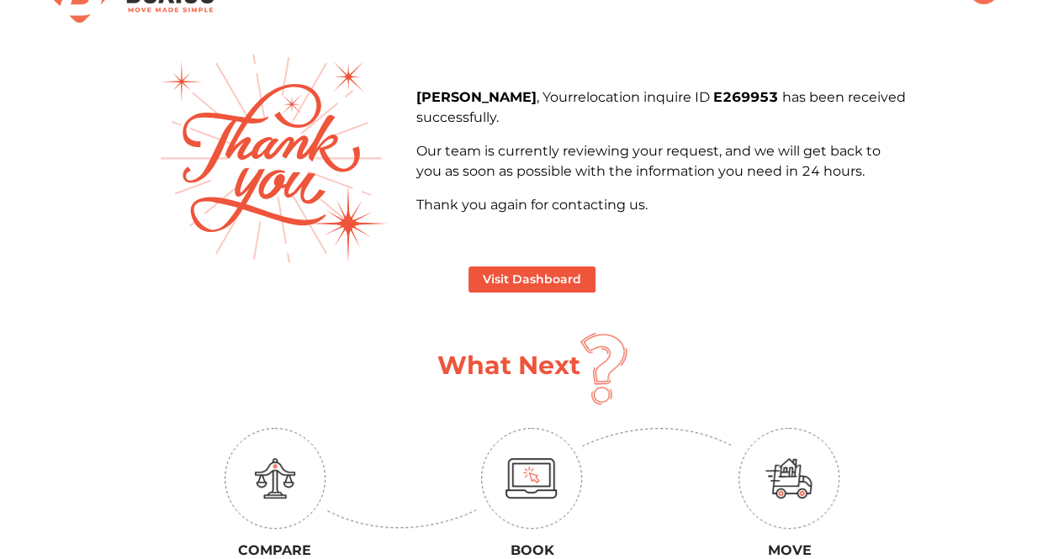
scroll to position [86, 0]
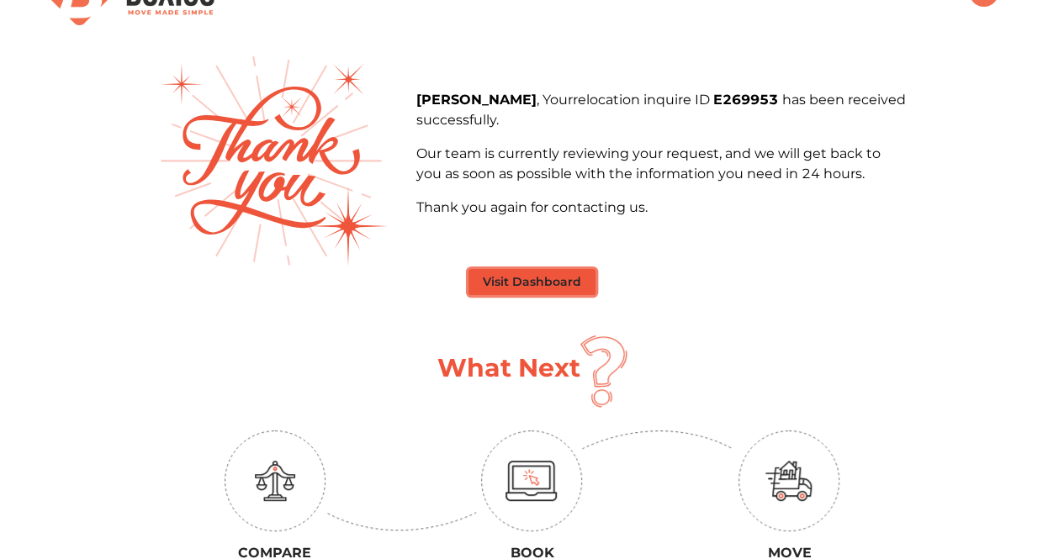
click at [550, 269] on button "Visit Dashboard" at bounding box center [531, 282] width 127 height 26
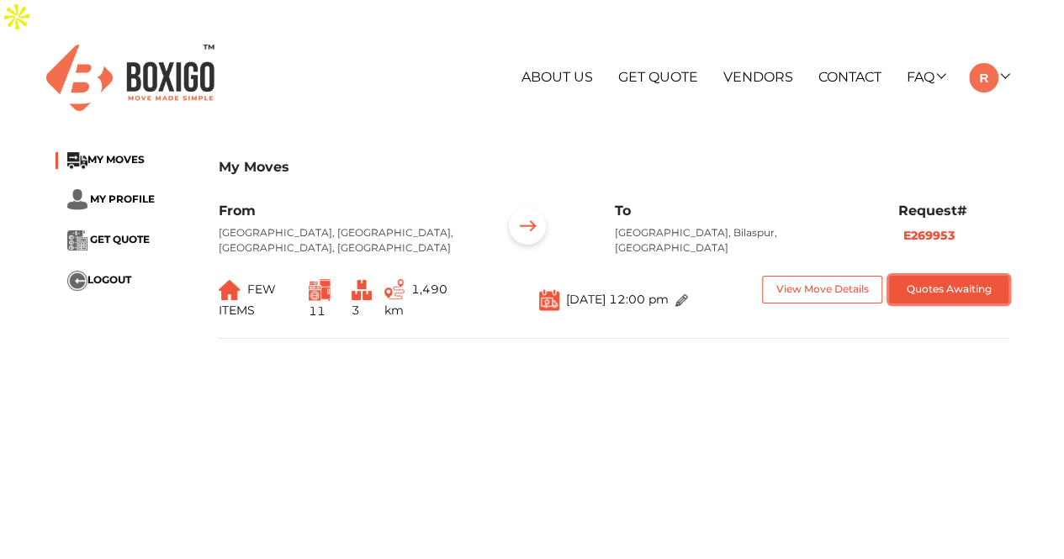
click at [938, 276] on button "Quotes Awaiting" at bounding box center [949, 290] width 120 height 28
click at [814, 276] on button "View Move Details" at bounding box center [822, 290] width 120 height 28
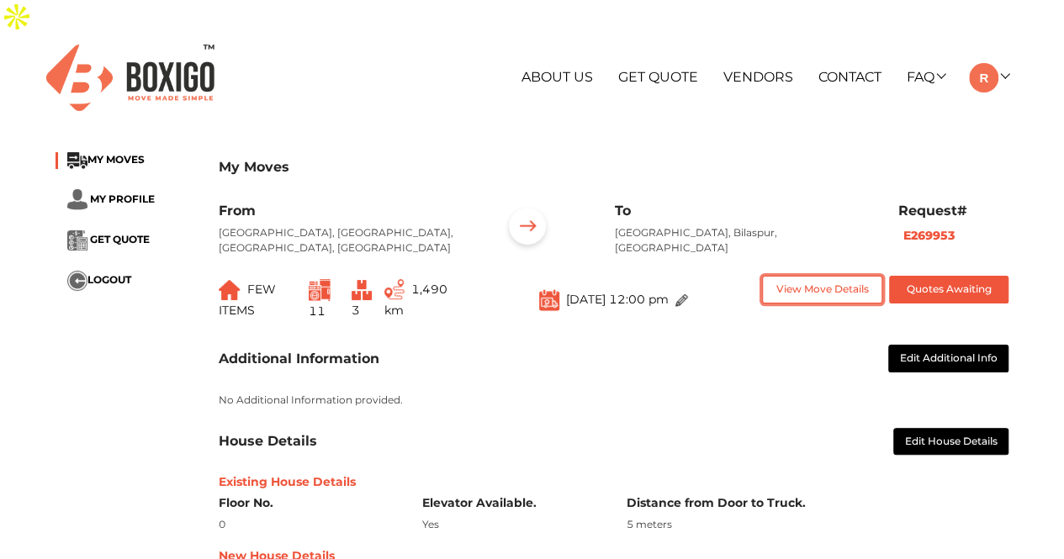
click at [808, 276] on button "View Move Details" at bounding box center [822, 290] width 120 height 28
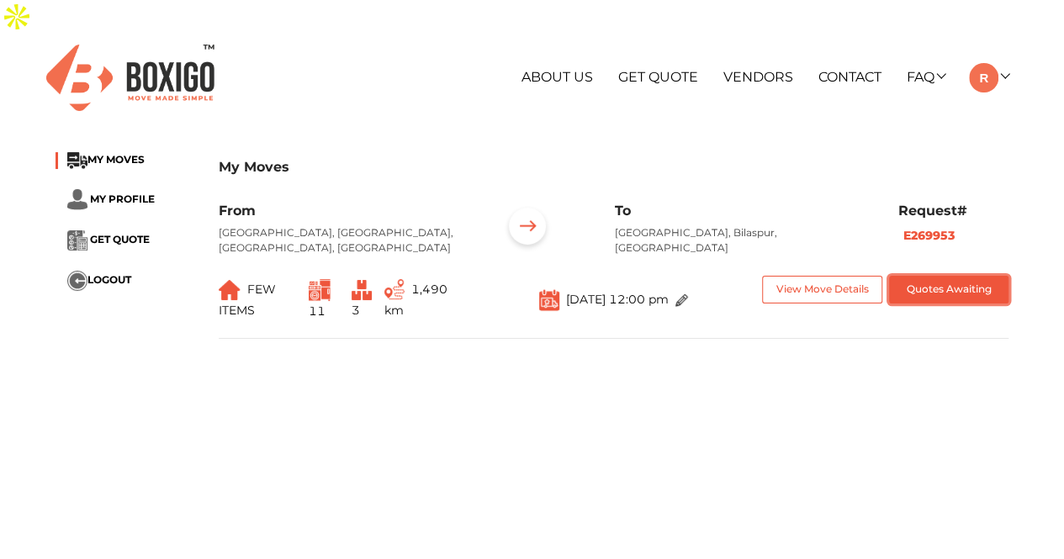
click at [942, 276] on button "Quotes Awaiting" at bounding box center [949, 290] width 120 height 28
click at [986, 225] on div "Request# E269953" at bounding box center [954, 236] width 136 height 66
click at [971, 276] on button "Quotes Awaiting" at bounding box center [949, 290] width 120 height 28
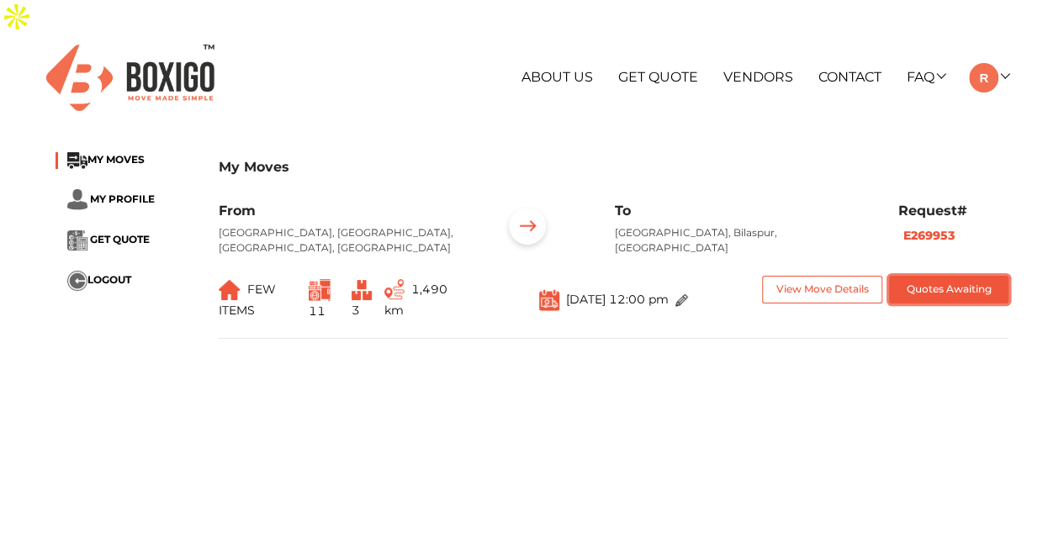
click at [971, 276] on button "Quotes Awaiting" at bounding box center [949, 290] width 120 height 28
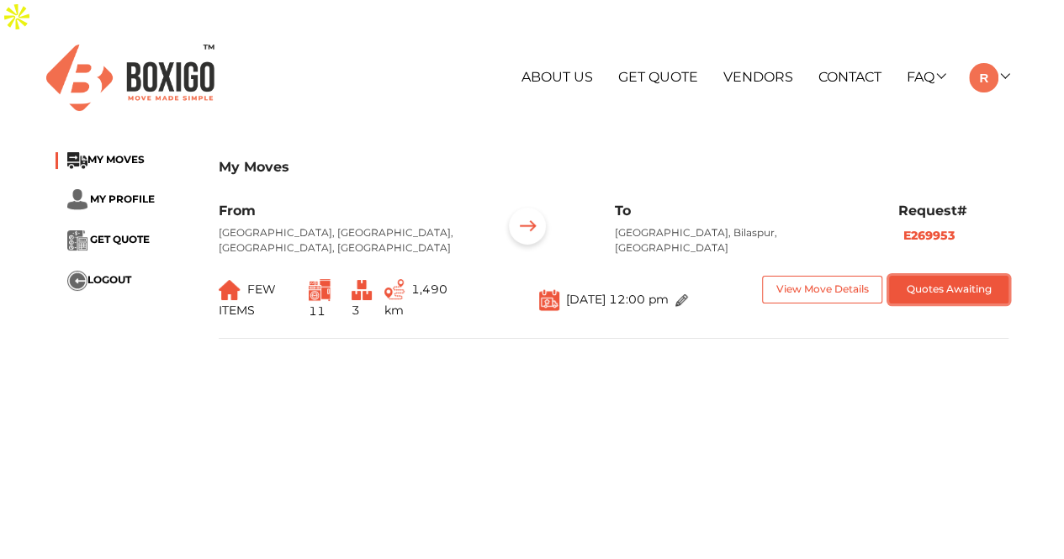
click at [971, 276] on button "Quotes Awaiting" at bounding box center [949, 290] width 120 height 28
click at [941, 276] on button "Quotes Awaiting" at bounding box center [949, 290] width 120 height 28
click at [535, 203] on img at bounding box center [527, 229] width 52 height 52
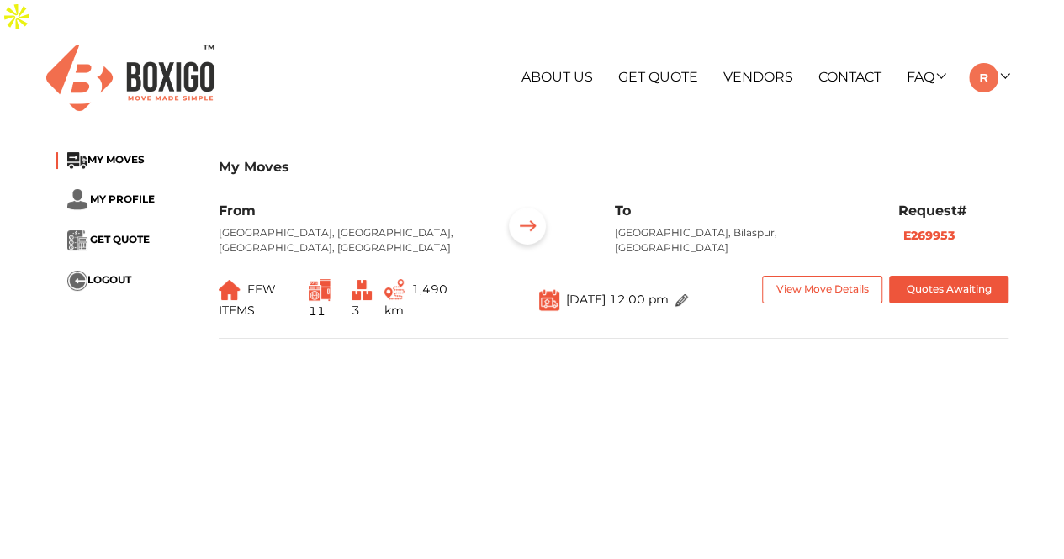
click at [560, 163] on div "My Moves" at bounding box center [614, 177] width 791 height 50
click at [932, 276] on button "Quotes Awaiting" at bounding box center [949, 290] width 120 height 28
